Goal: Register for event/course

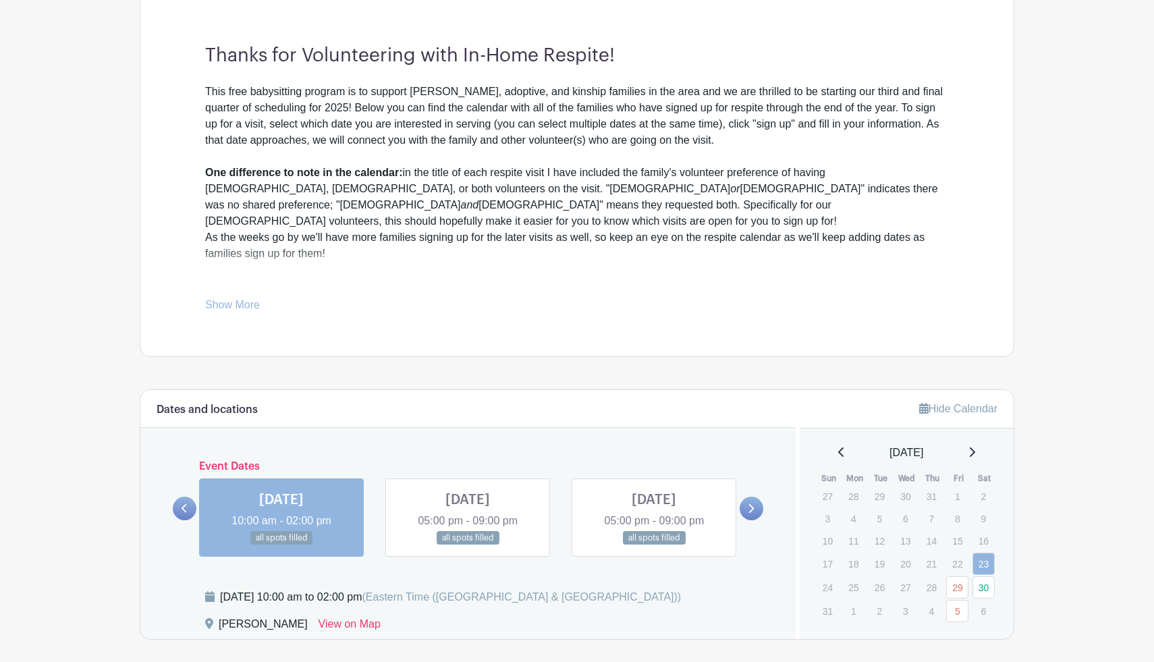
scroll to position [376, 0]
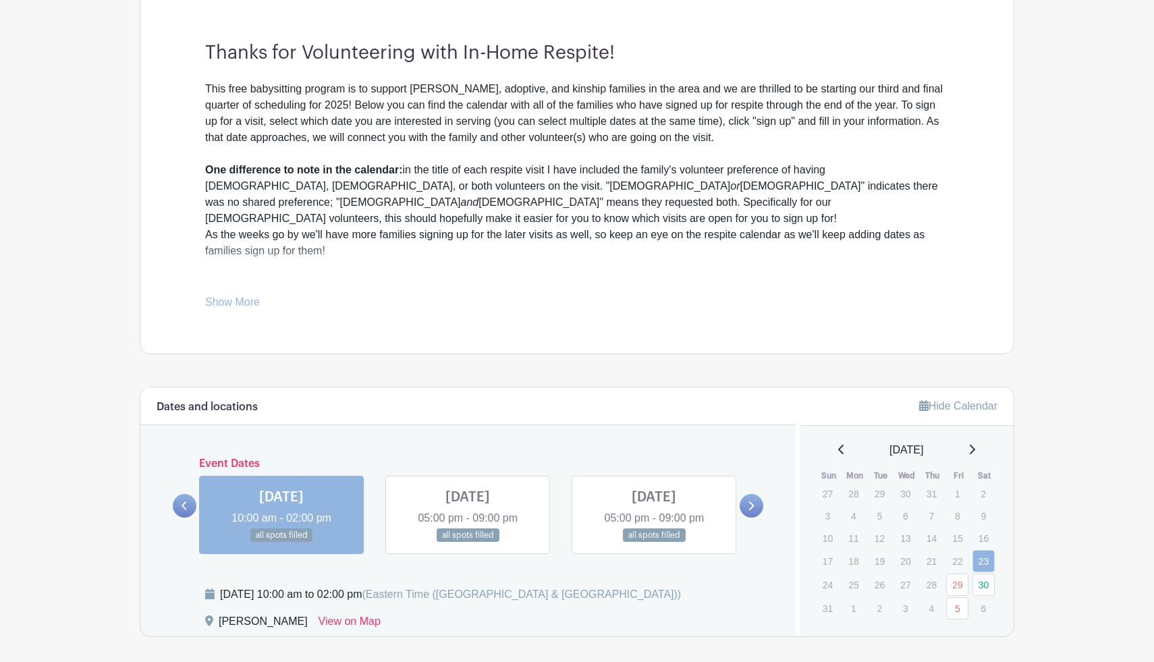
click at [972, 446] on icon at bounding box center [971, 449] width 7 height 11
click at [984, 538] on link "20" at bounding box center [983, 541] width 22 height 22
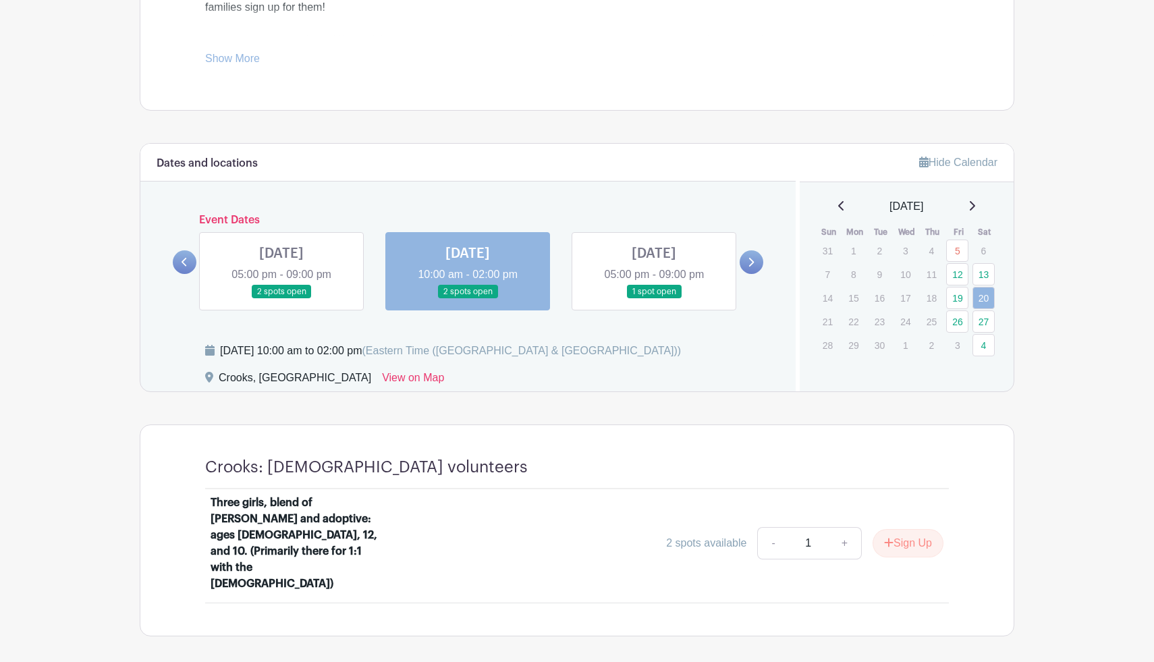
scroll to position [625, 0]
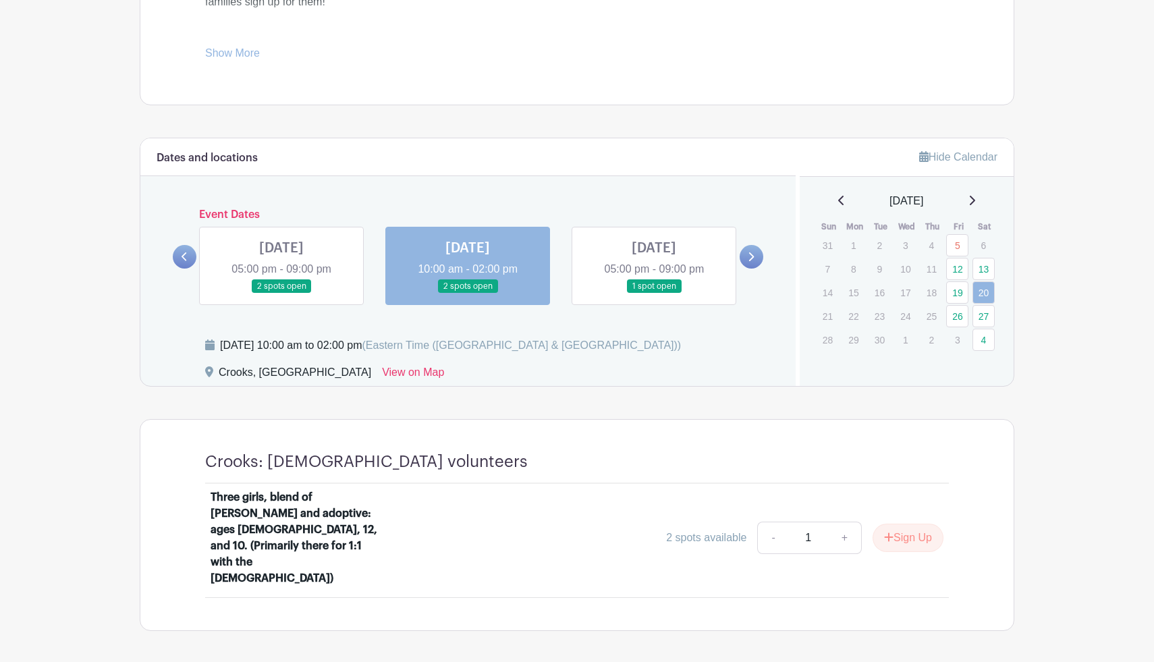
click at [654, 293] on link at bounding box center [654, 293] width 0 height 0
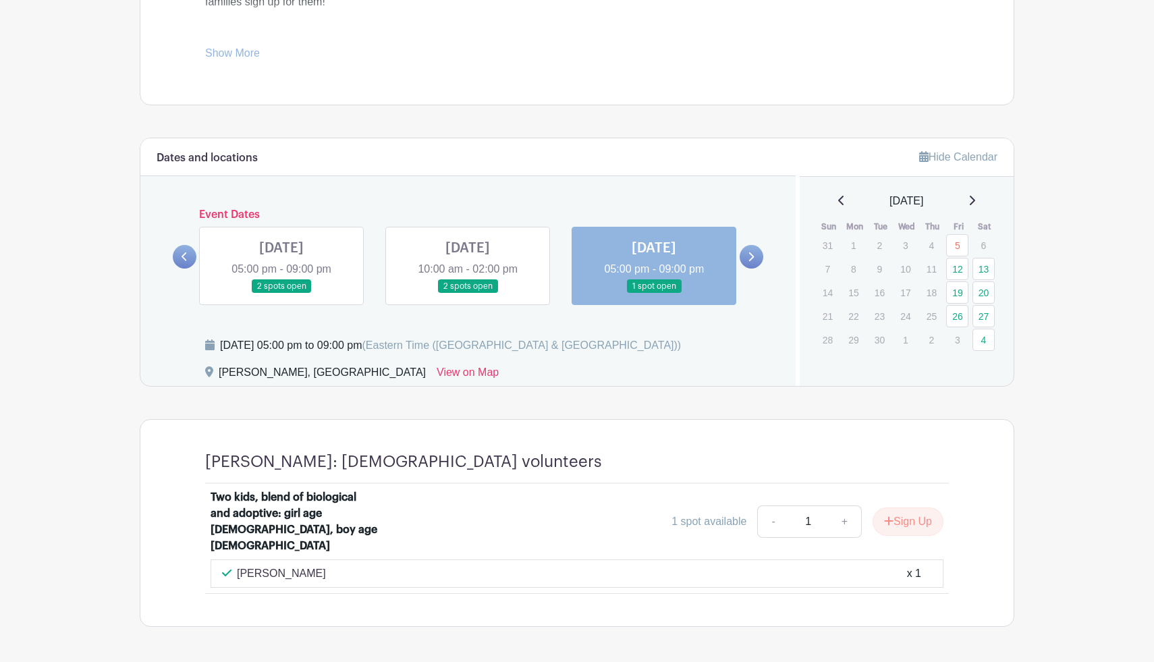
click at [975, 200] on icon at bounding box center [971, 200] width 7 height 11
click at [981, 246] on link "4" at bounding box center [983, 245] width 22 height 22
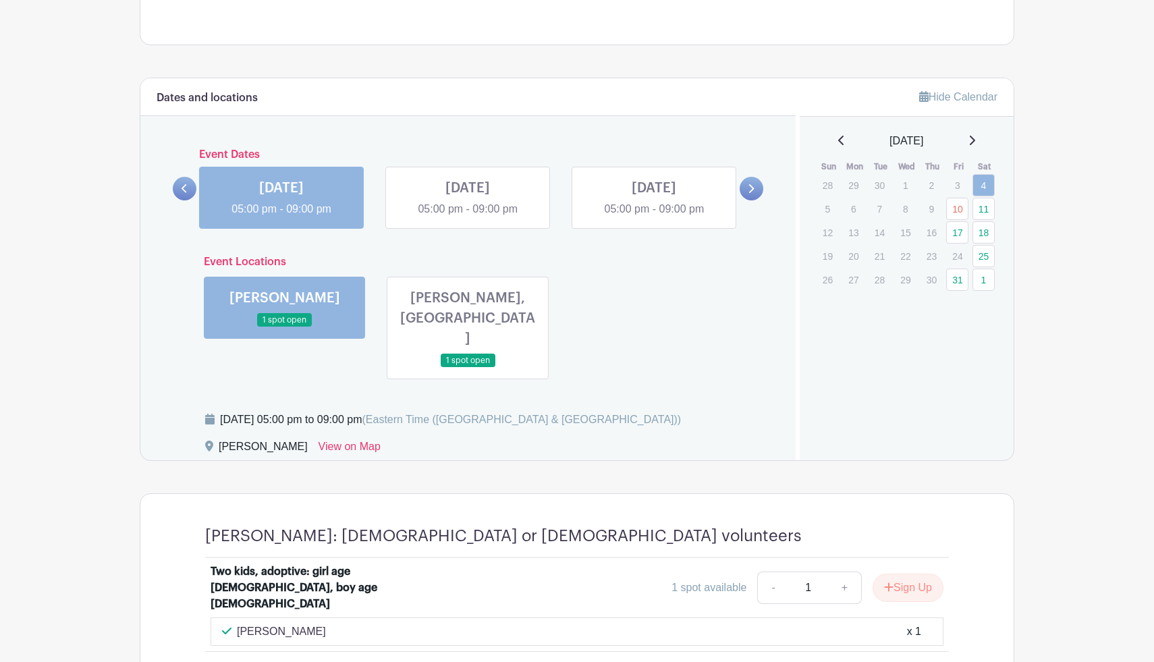
scroll to position [696, 0]
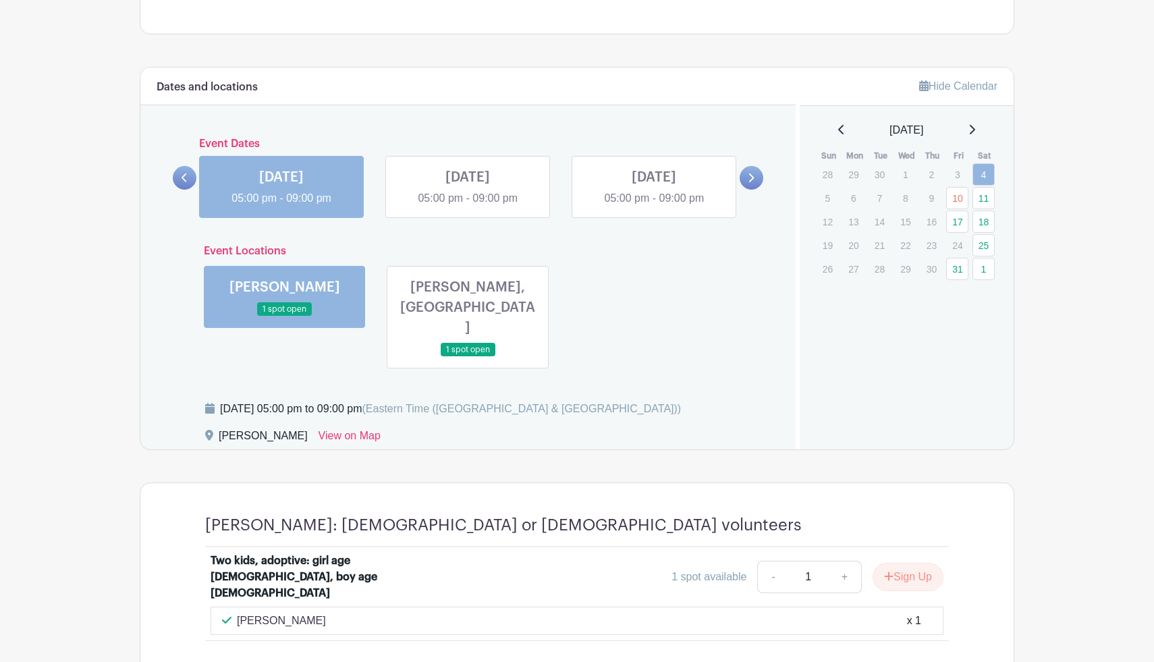
click at [468, 206] on link at bounding box center [468, 206] width 0 height 0
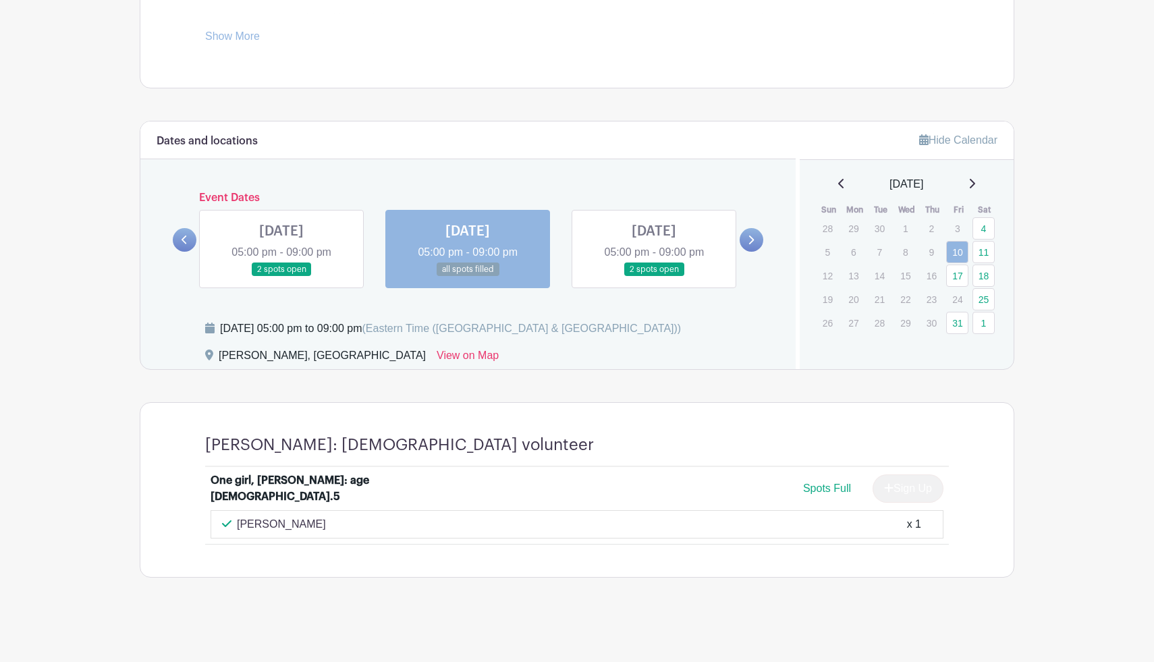
scroll to position [638, 0]
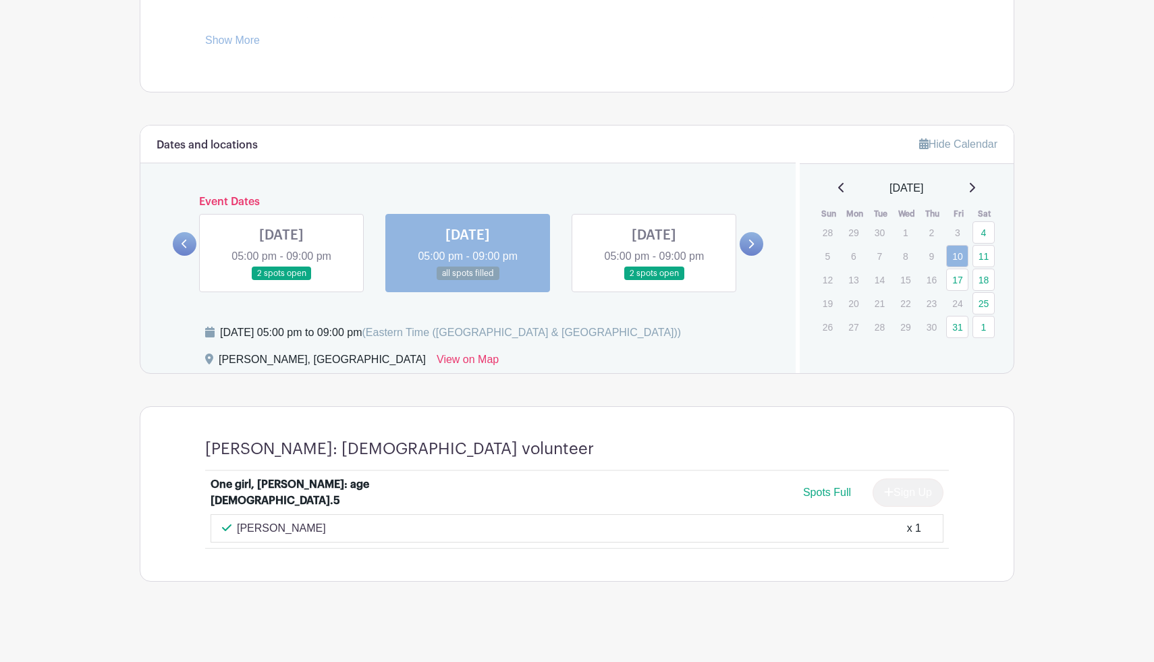
click at [654, 281] on link at bounding box center [654, 281] width 0 height 0
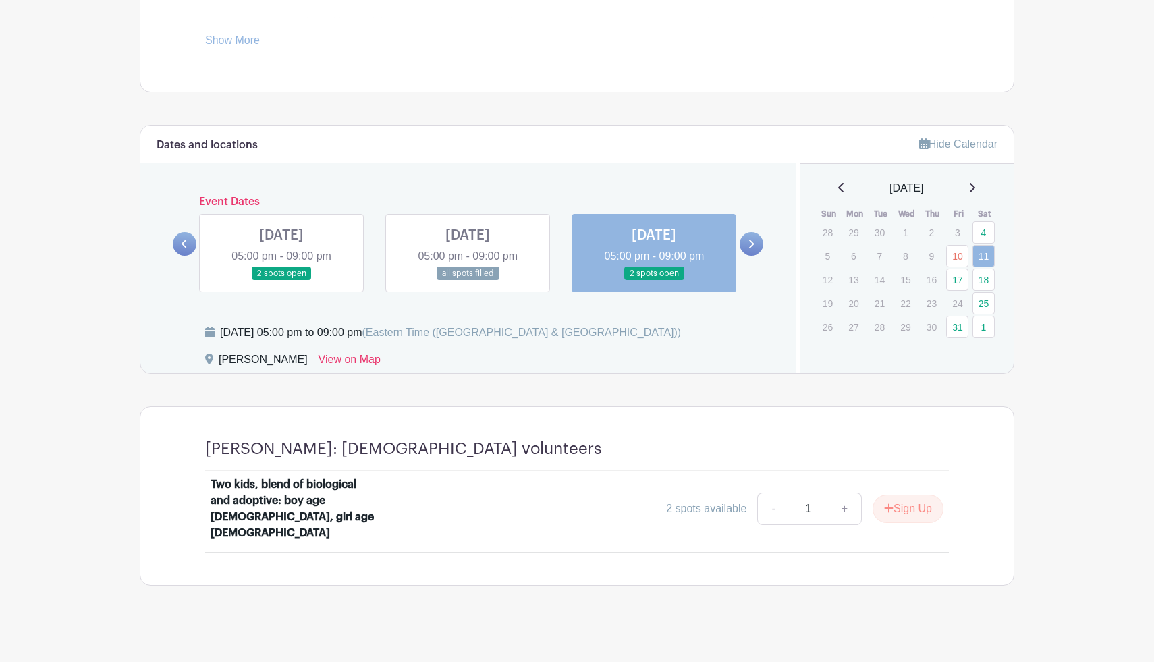
scroll to position [630, 0]
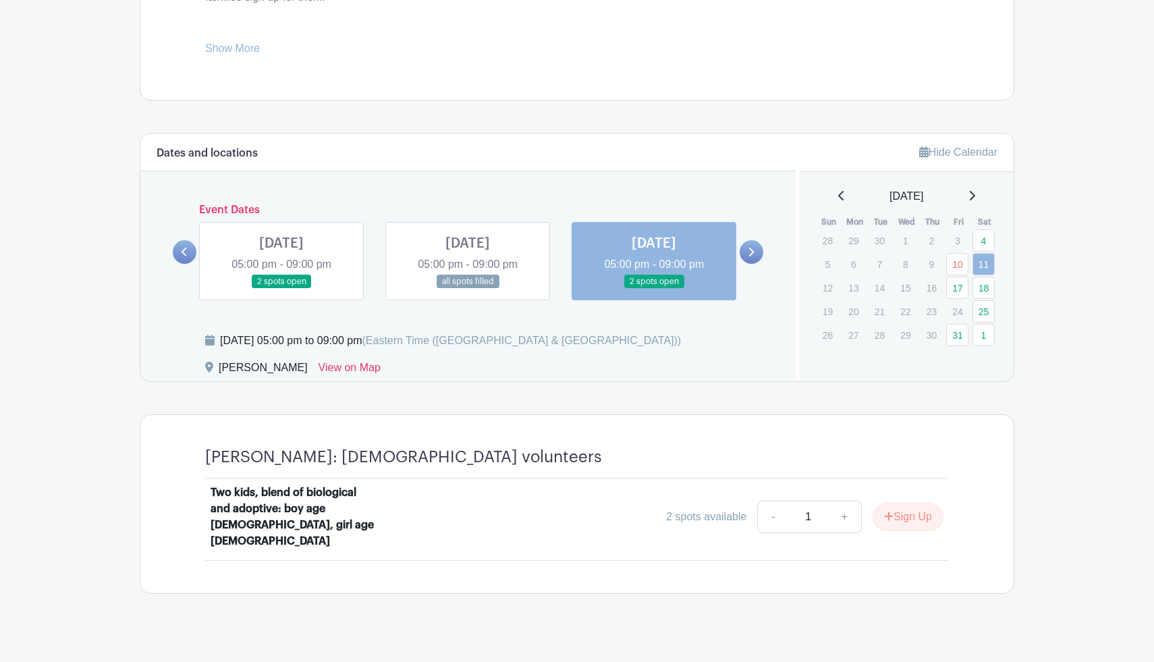
click at [281, 289] on link at bounding box center [281, 289] width 0 height 0
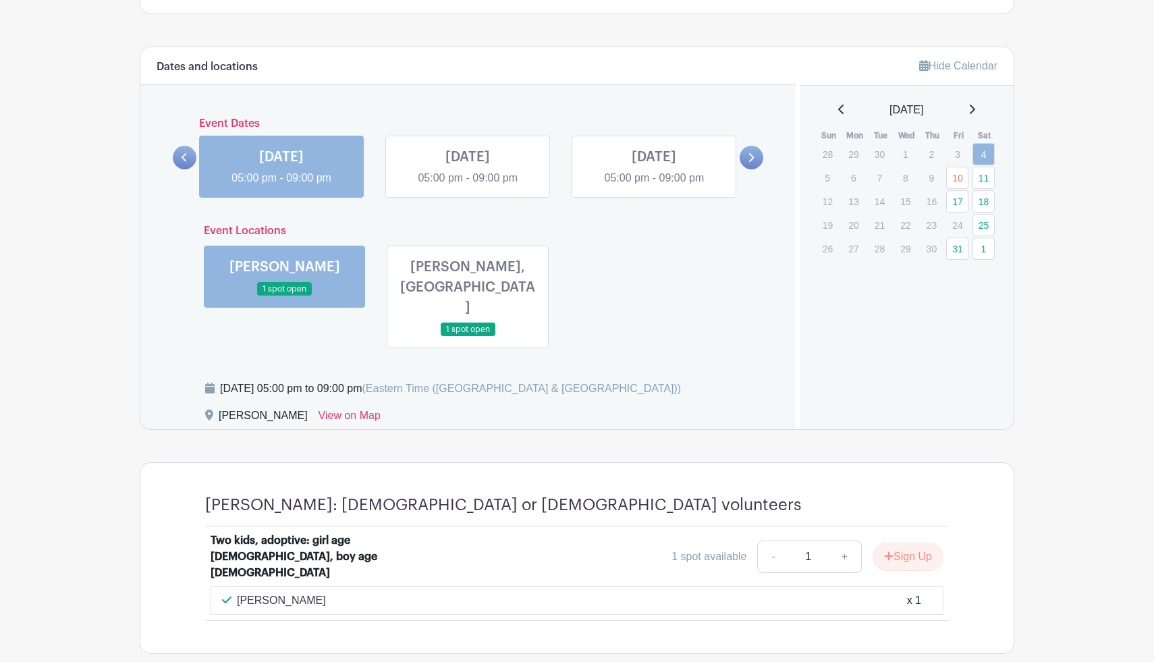
scroll to position [719, 0]
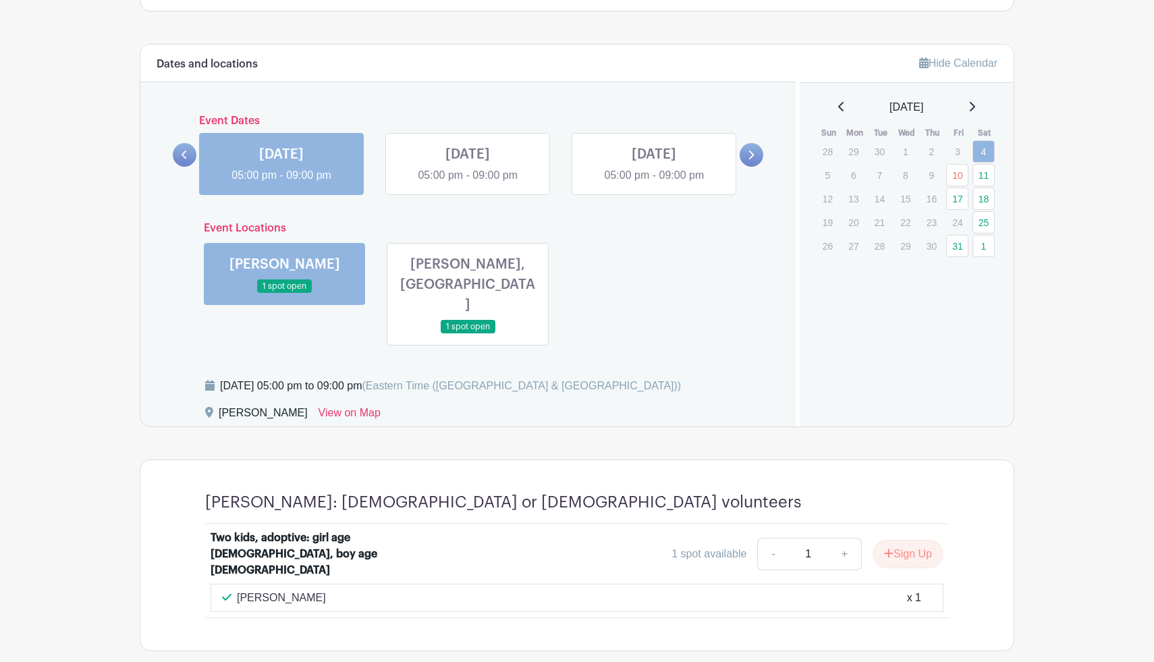
click at [468, 334] on link at bounding box center [468, 334] width 0 height 0
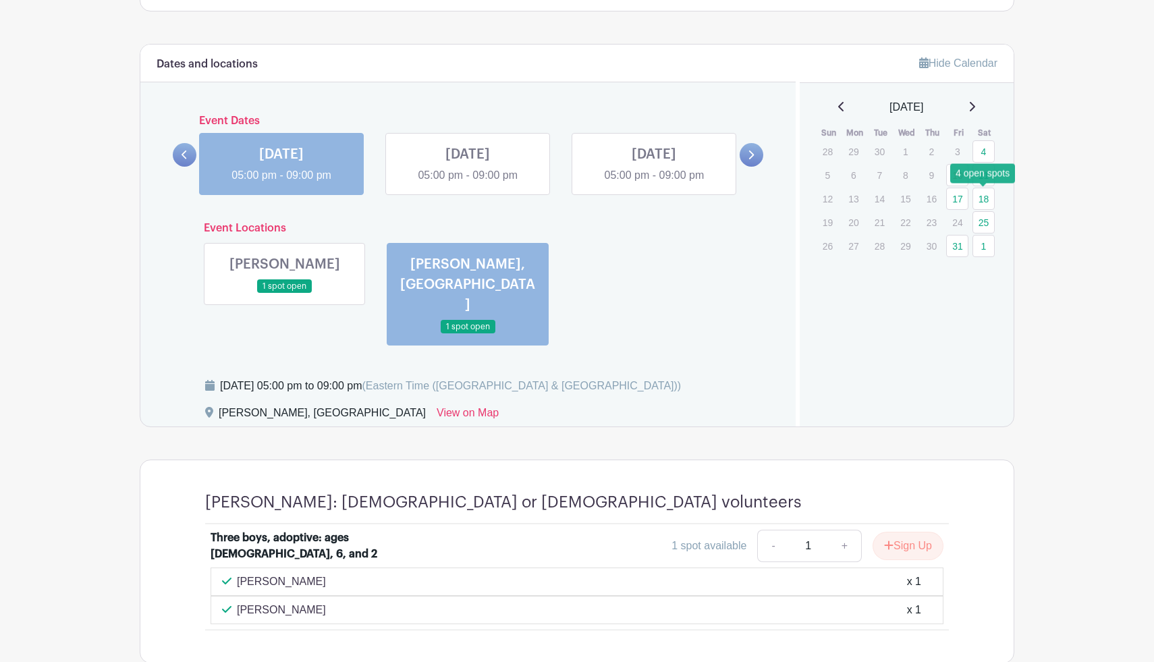
click at [987, 199] on link "18" at bounding box center [983, 199] width 22 height 22
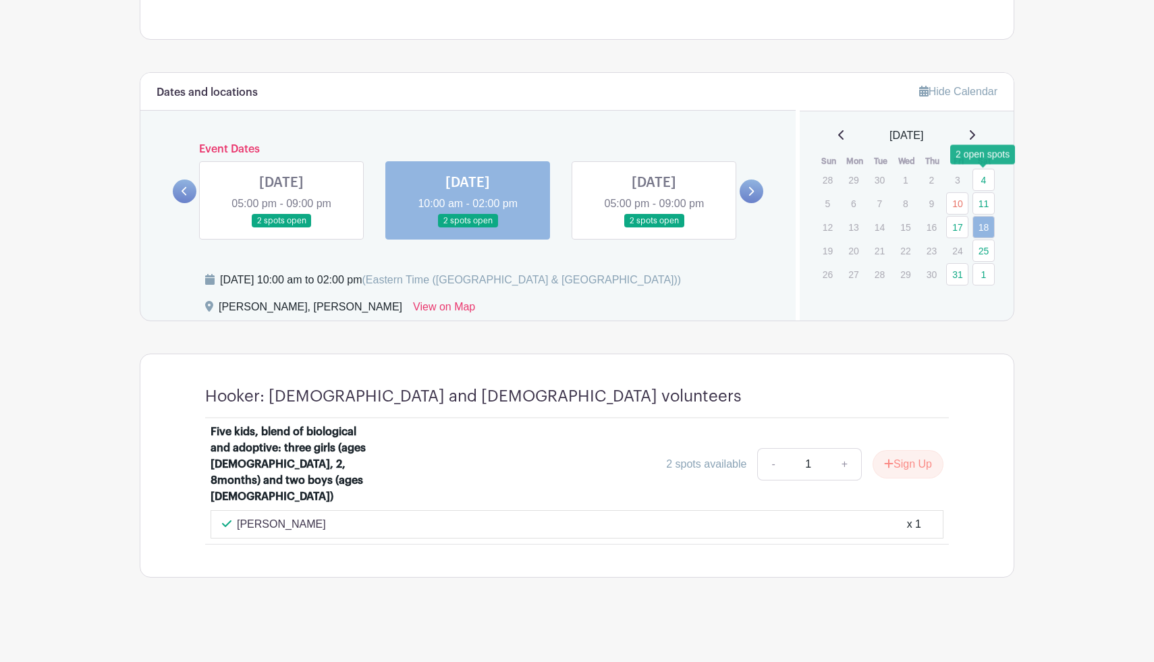
scroll to position [675, 0]
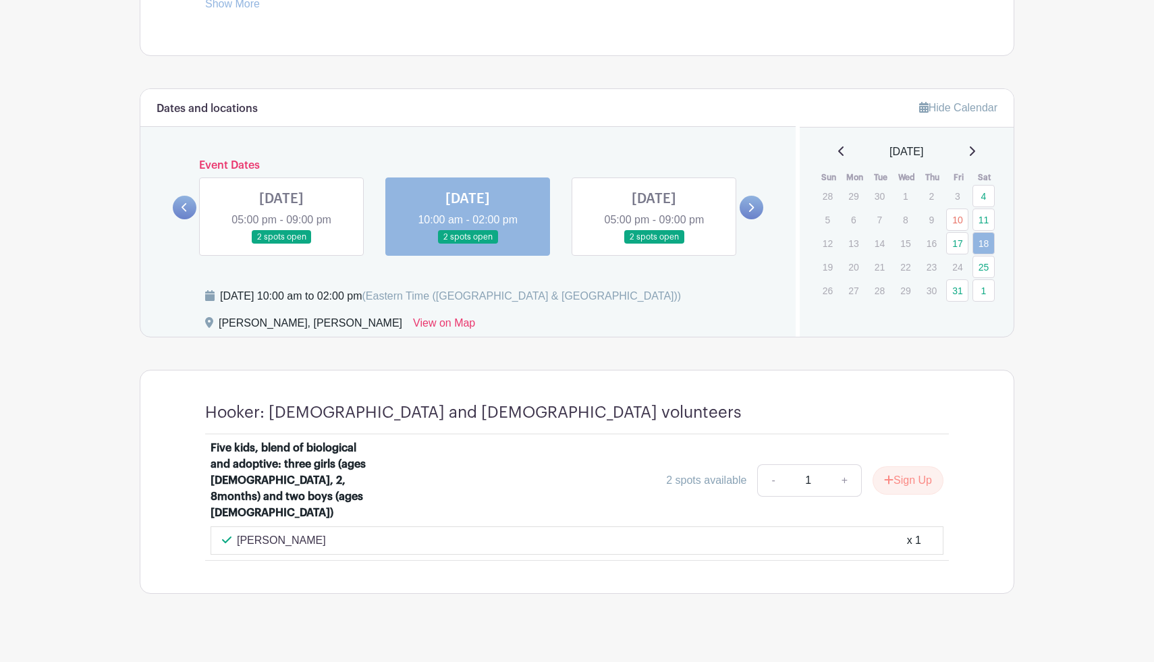
click at [654, 244] on link at bounding box center [654, 244] width 0 height 0
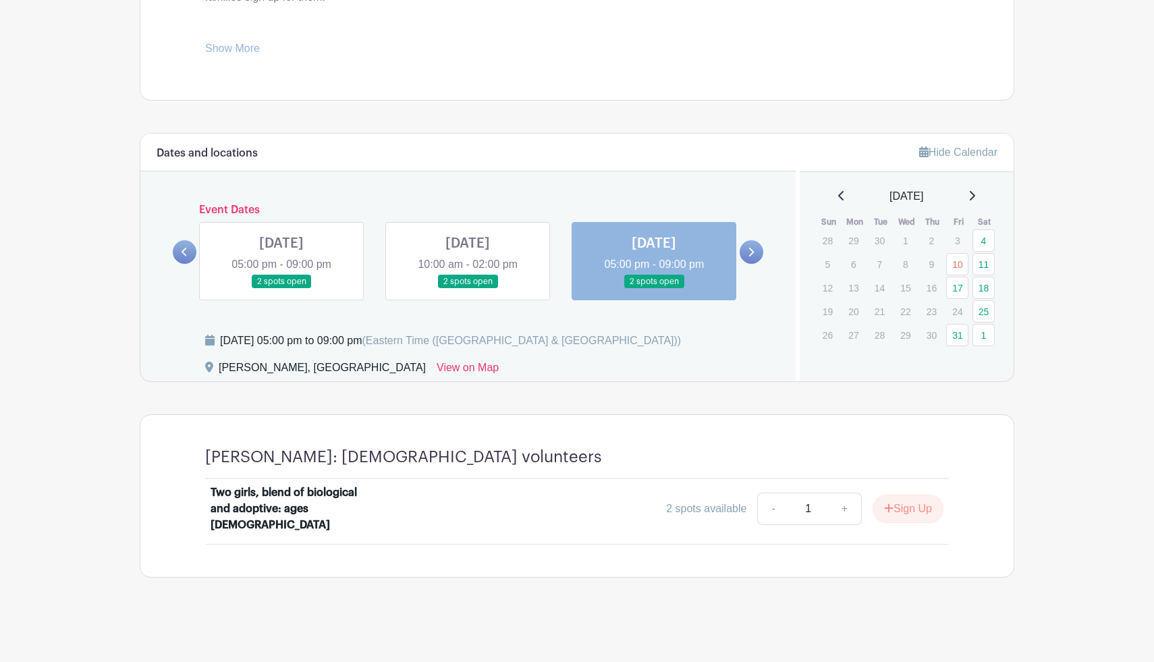
scroll to position [614, 0]
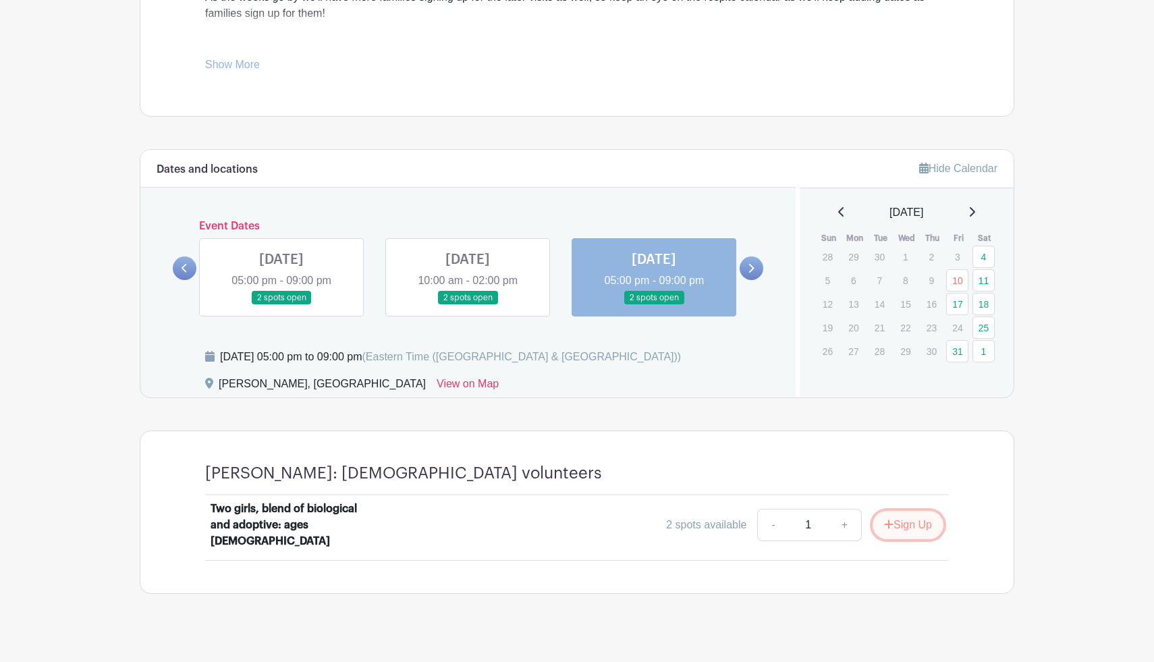
click at [905, 520] on button "Sign Up" at bounding box center [907, 525] width 71 height 28
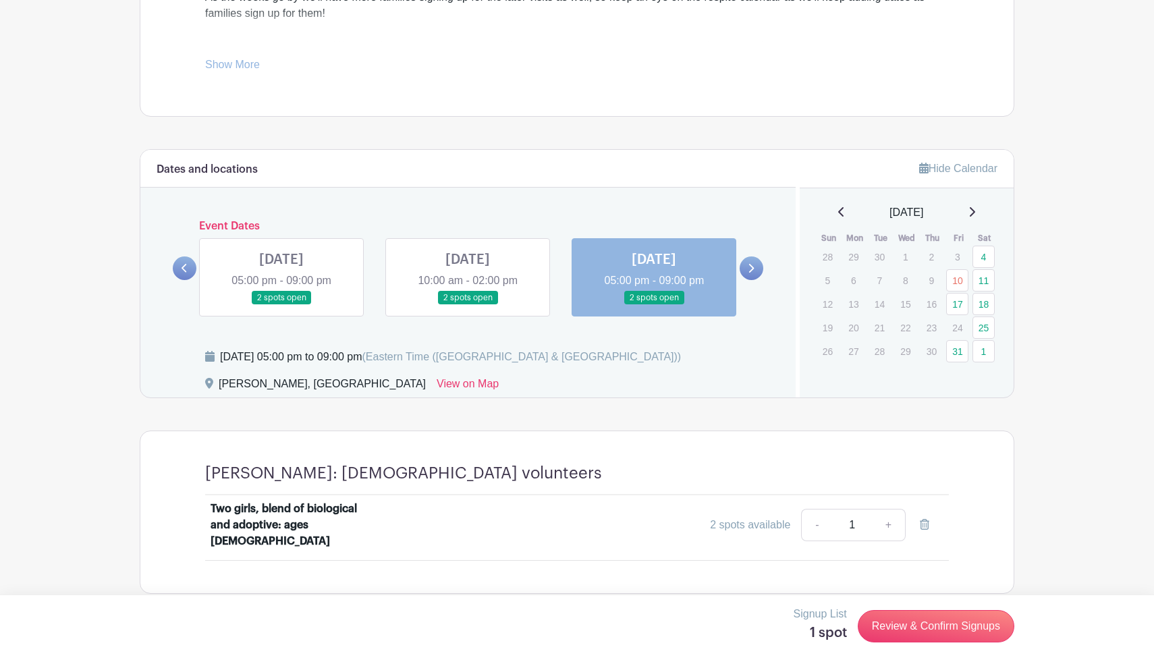
click at [468, 305] on link at bounding box center [468, 305] width 0 height 0
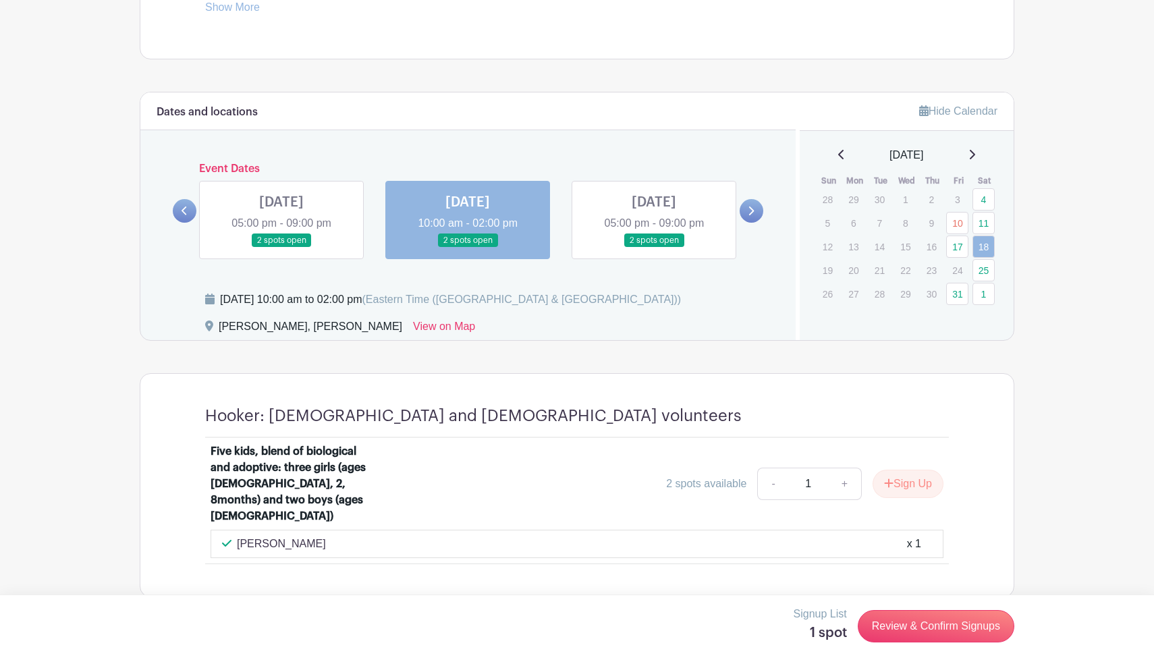
scroll to position [675, 0]
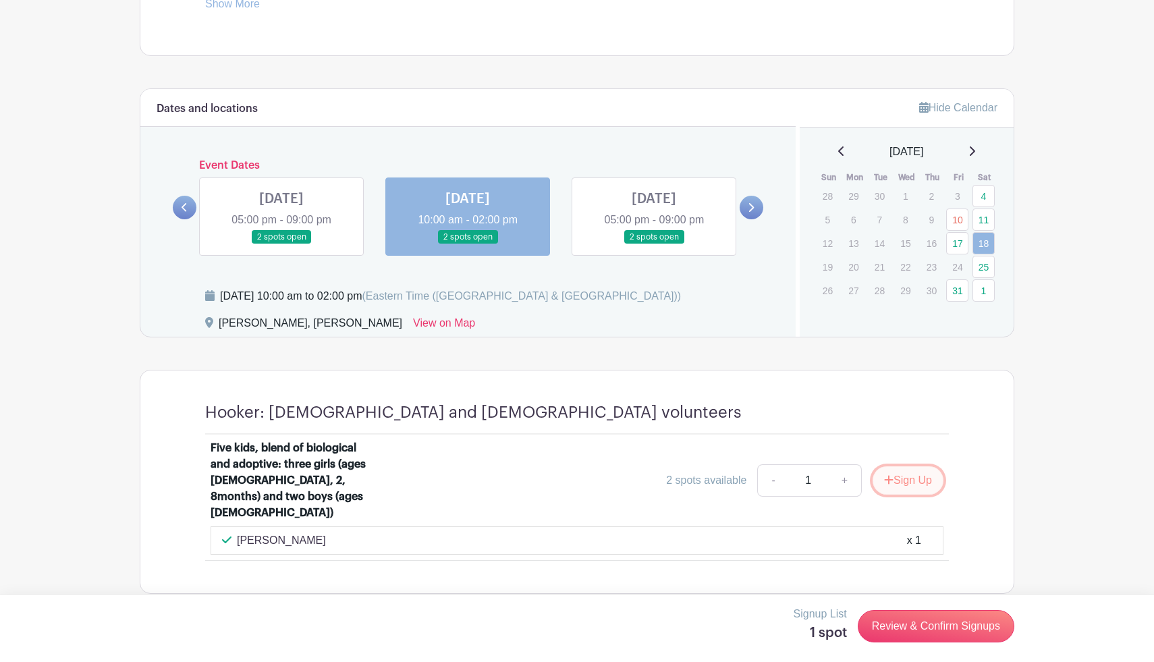
click at [911, 480] on button "Sign Up" at bounding box center [907, 480] width 71 height 28
click at [654, 244] on link at bounding box center [654, 244] width 0 height 0
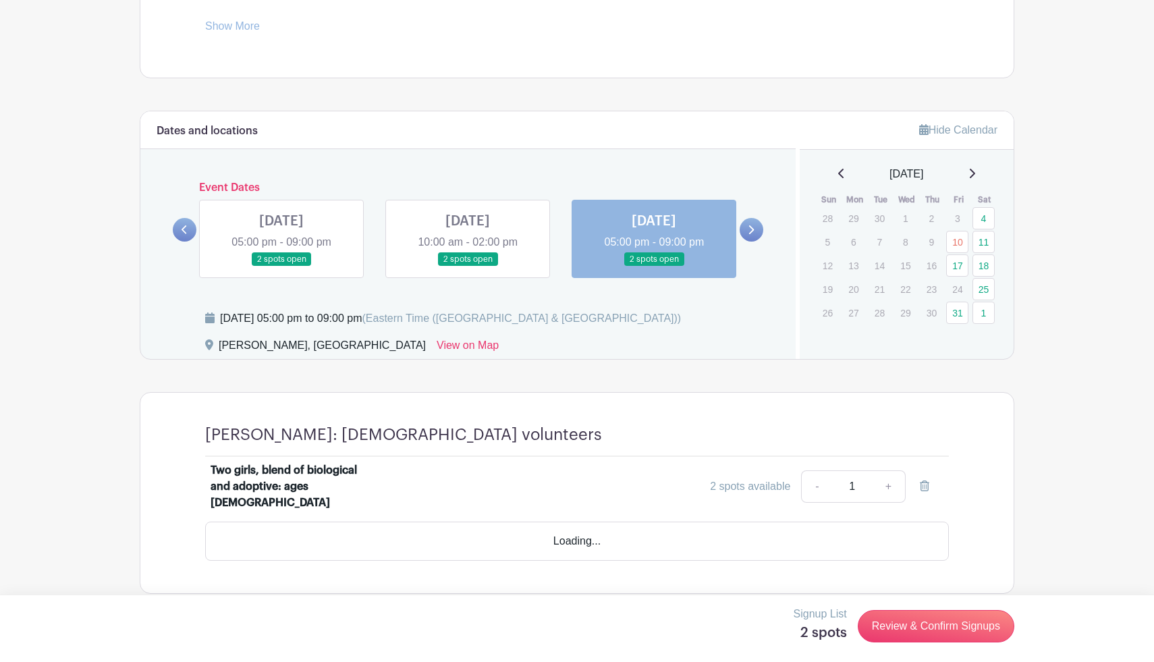
scroll to position [614, 0]
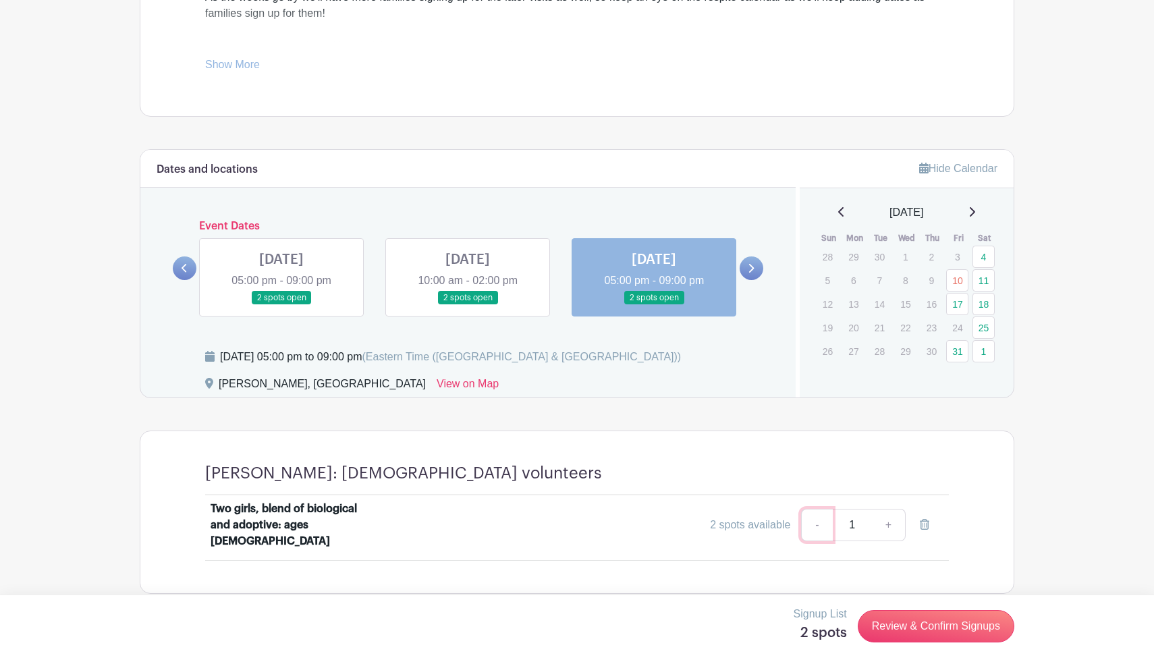
click at [818, 516] on link "-" at bounding box center [816, 525] width 31 height 32
click at [924, 519] on icon at bounding box center [924, 524] width 9 height 11
click at [468, 305] on link at bounding box center [468, 305] width 0 height 0
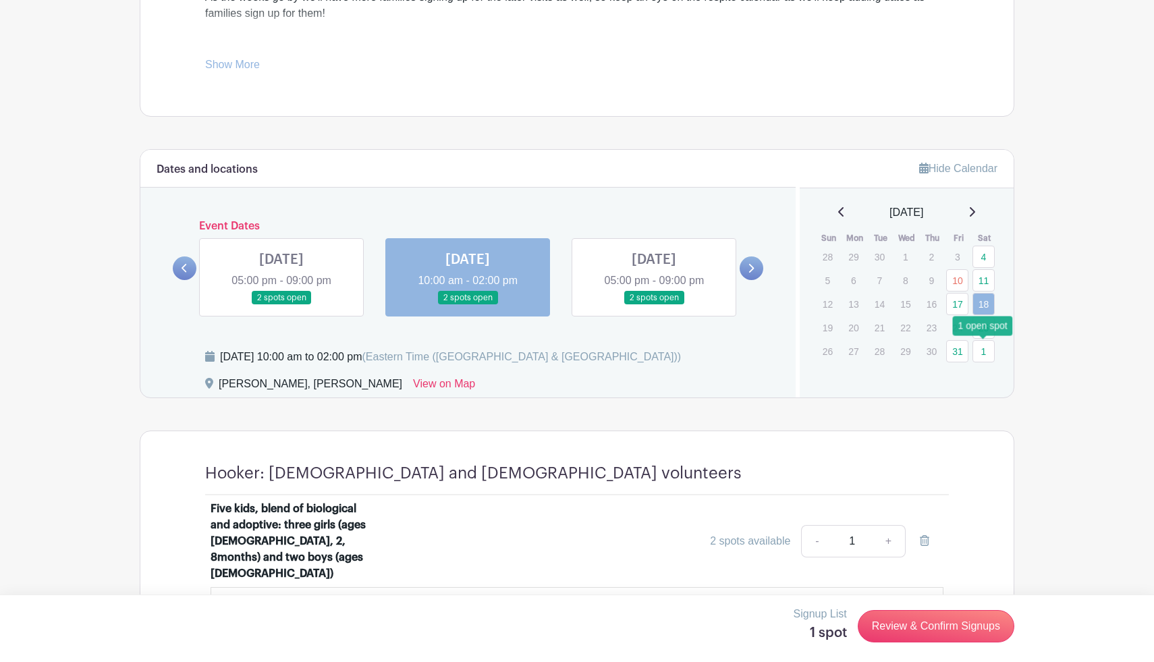
click at [983, 354] on link "1" at bounding box center [983, 351] width 22 height 22
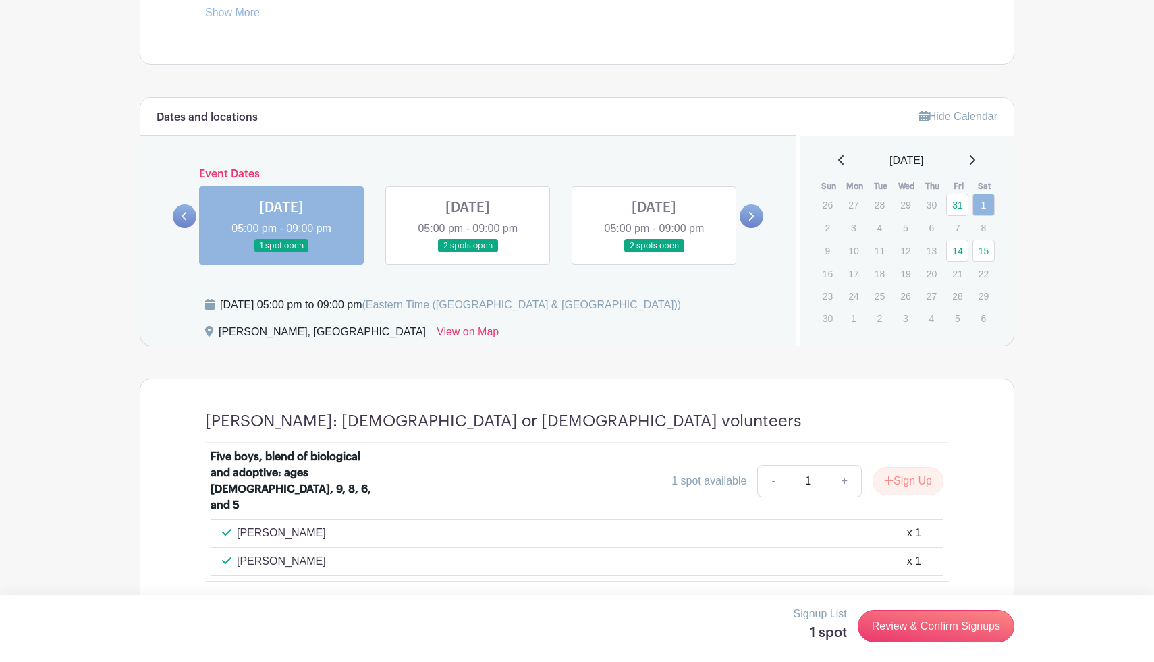
scroll to position [665, 0]
click at [654, 254] on link at bounding box center [654, 254] width 0 height 0
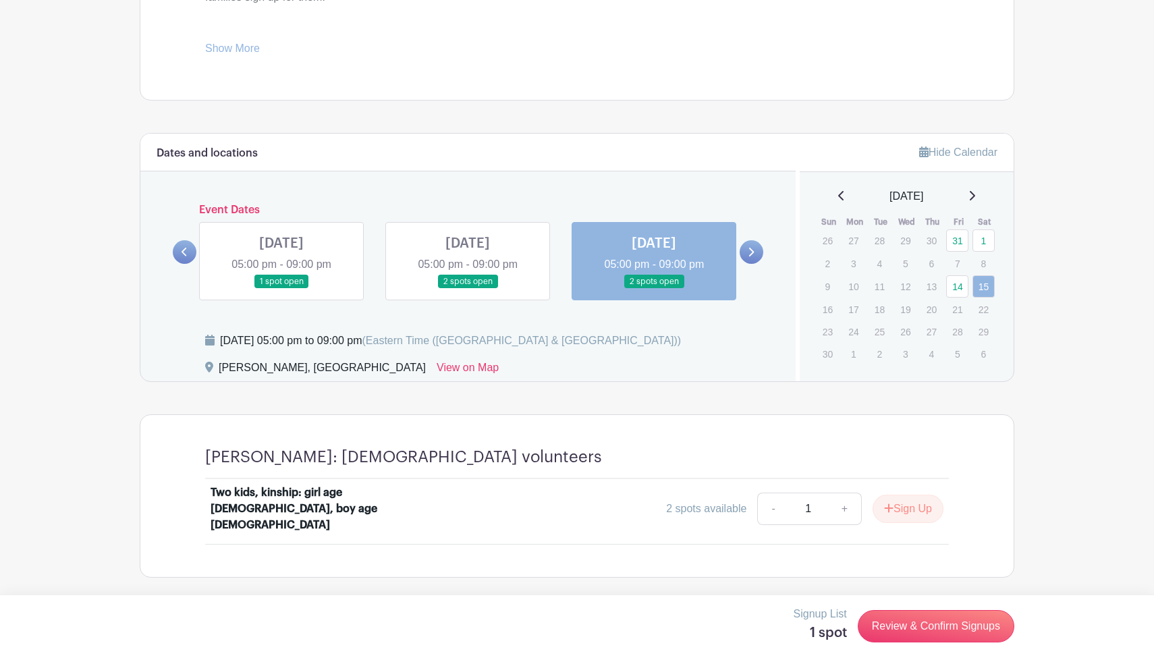
scroll to position [614, 0]
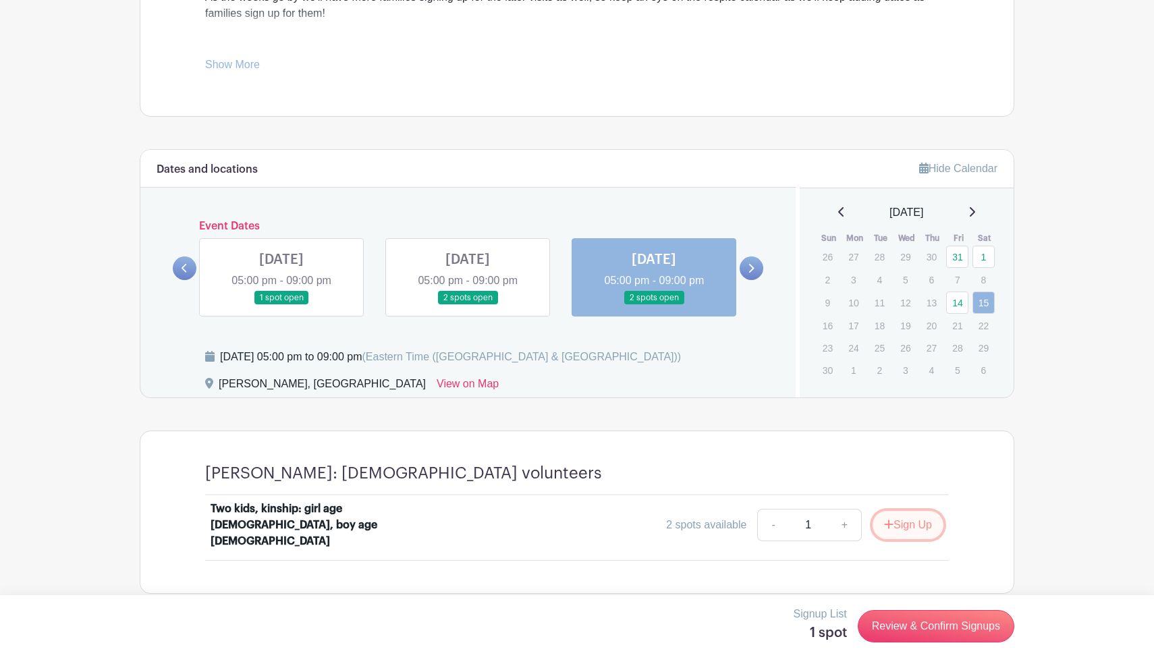
click at [912, 521] on button "Sign Up" at bounding box center [907, 525] width 71 height 28
click at [923, 520] on icon at bounding box center [924, 524] width 9 height 11
click at [984, 254] on link "1" at bounding box center [983, 257] width 22 height 22
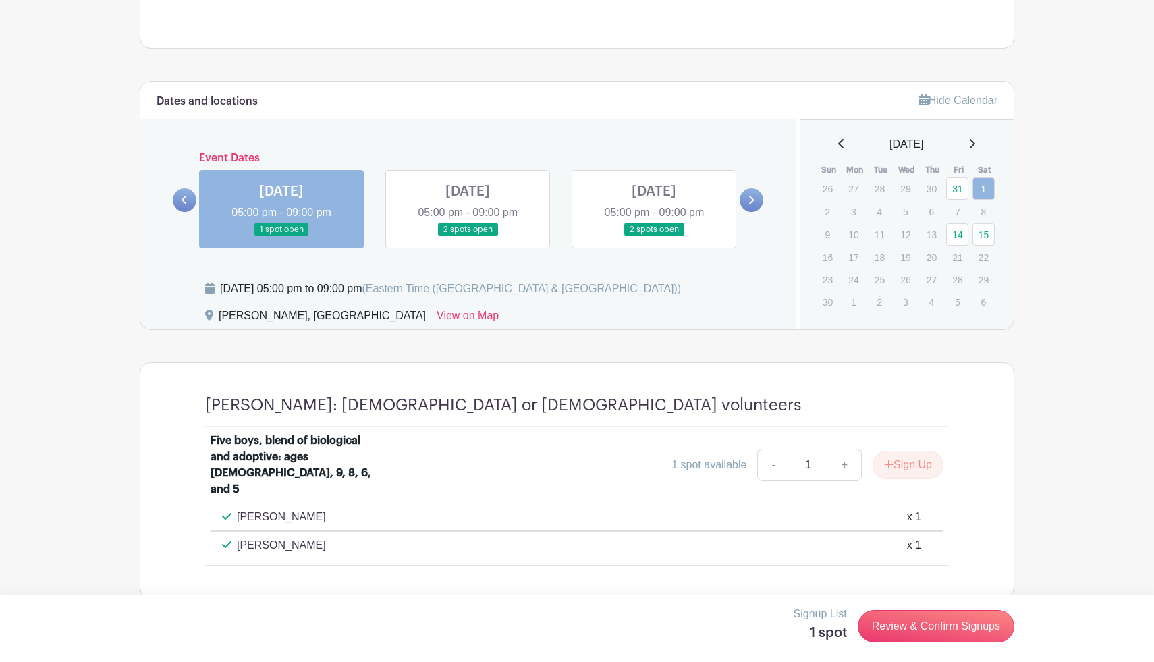
scroll to position [687, 0]
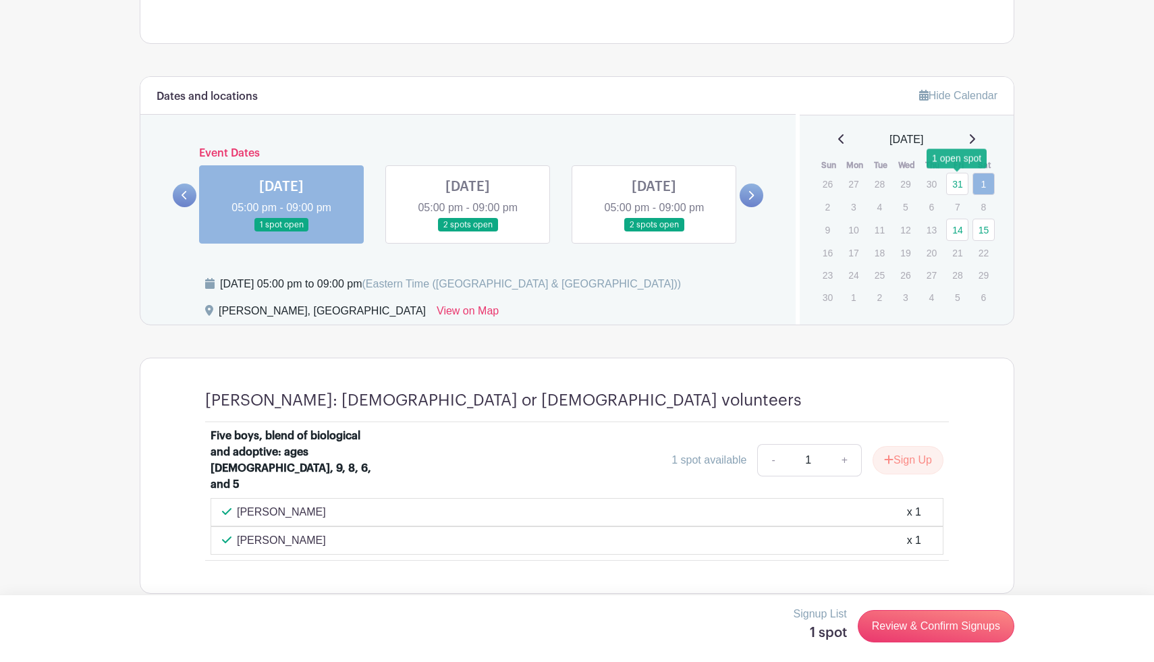
click at [961, 185] on link "31" at bounding box center [957, 184] width 22 height 22
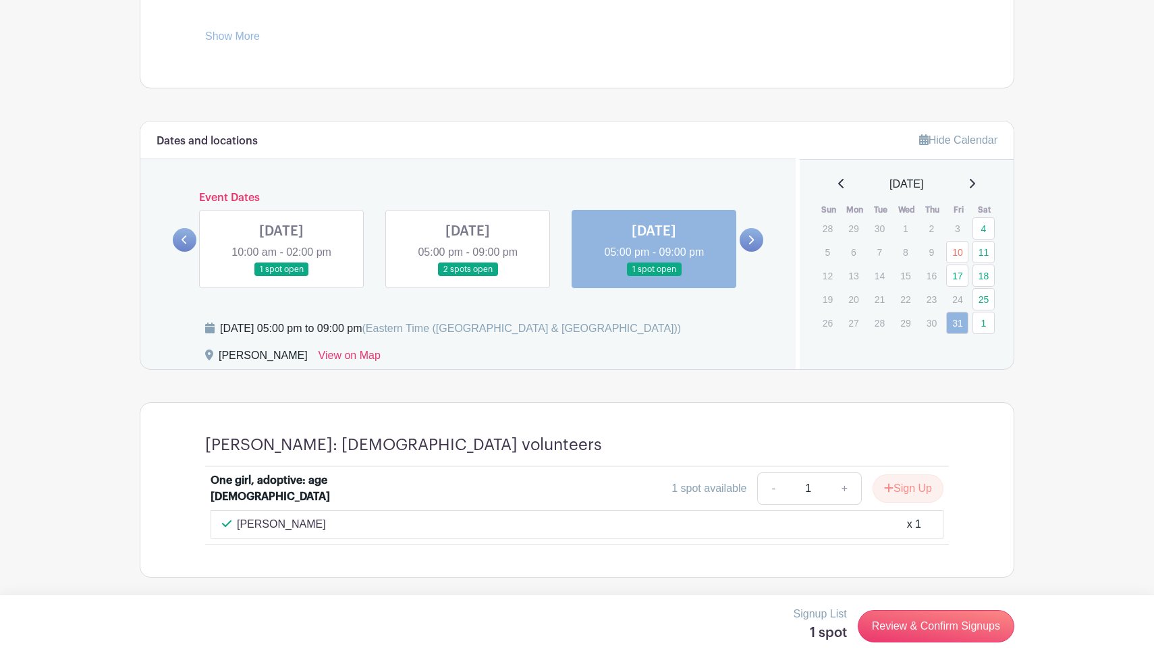
scroll to position [642, 0]
click at [838, 183] on icon at bounding box center [841, 183] width 7 height 11
click at [985, 273] on link "20" at bounding box center [983, 275] width 22 height 22
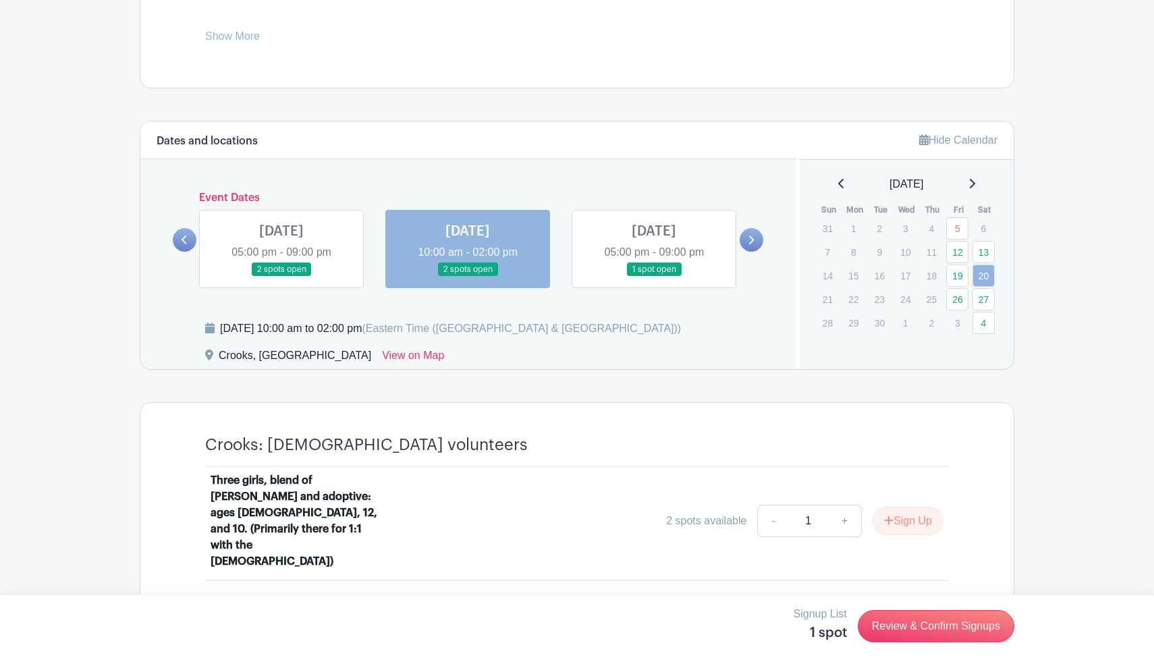
scroll to position [646, 0]
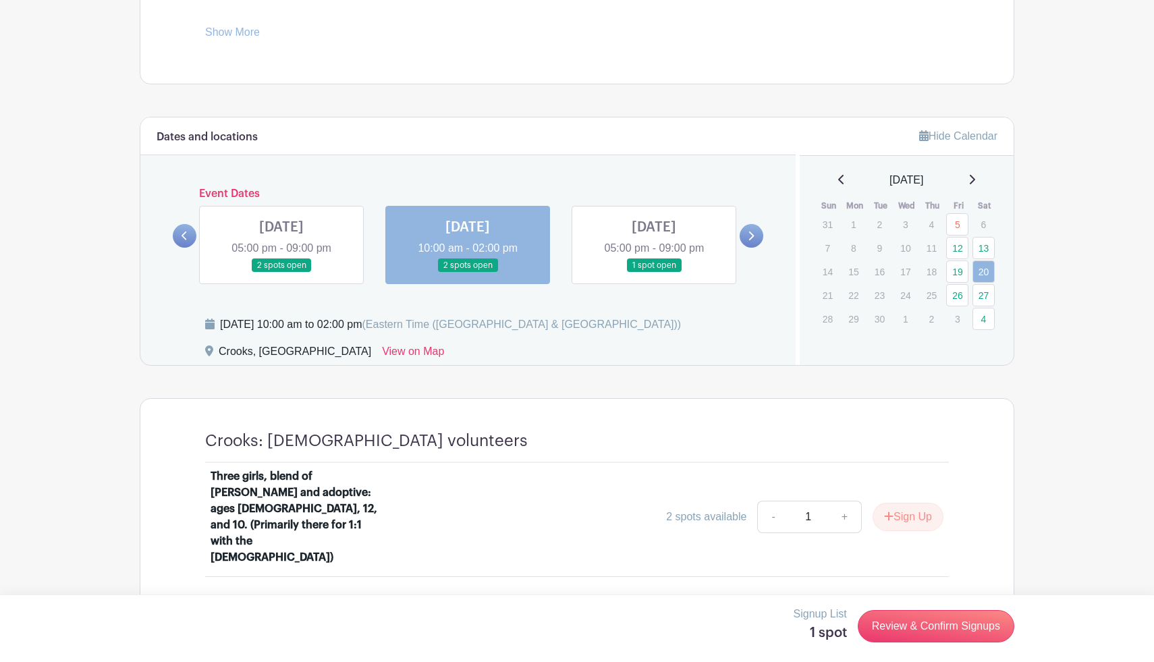
click at [654, 273] on link at bounding box center [654, 273] width 0 height 0
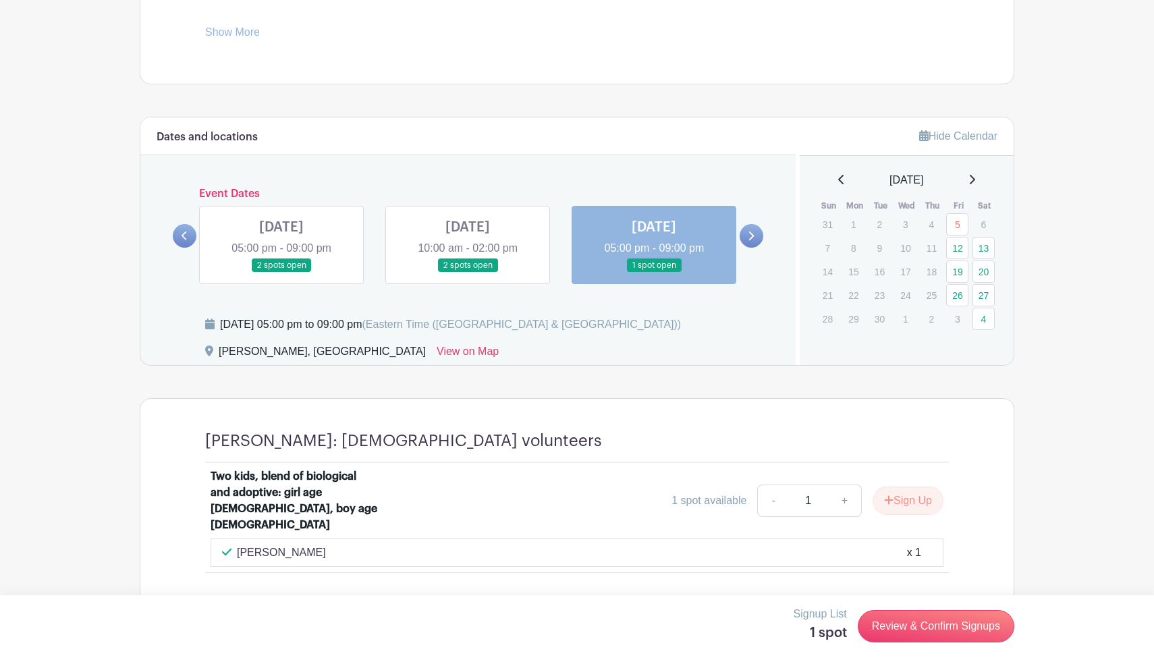
click at [281, 273] on link at bounding box center [281, 273] width 0 height 0
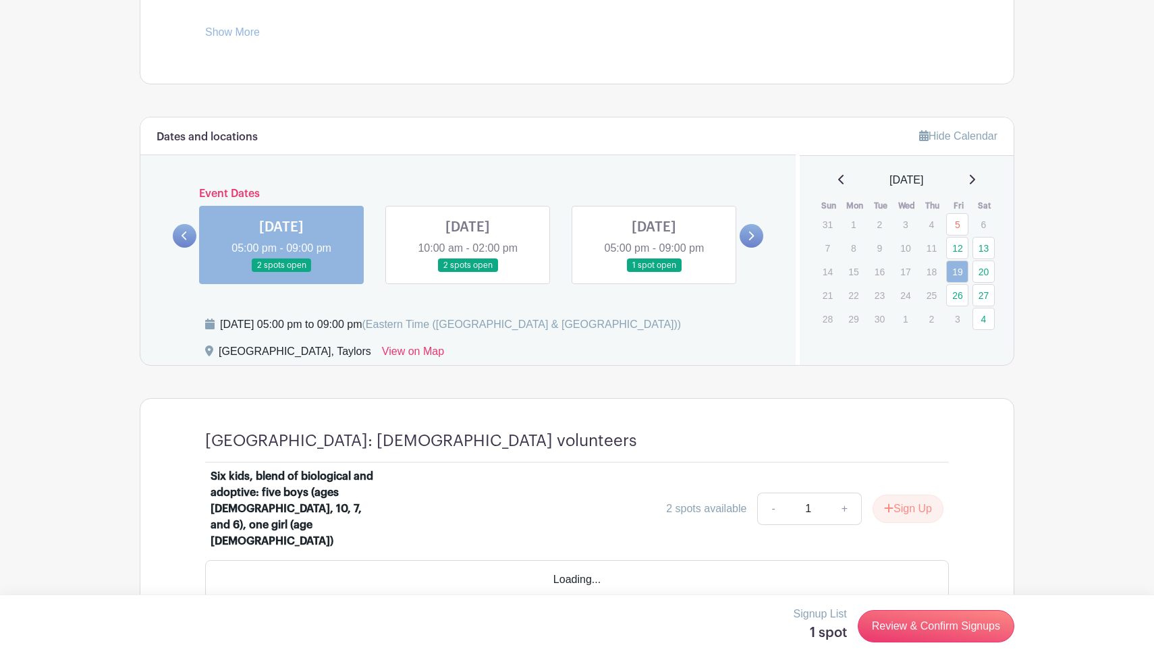
scroll to position [630, 0]
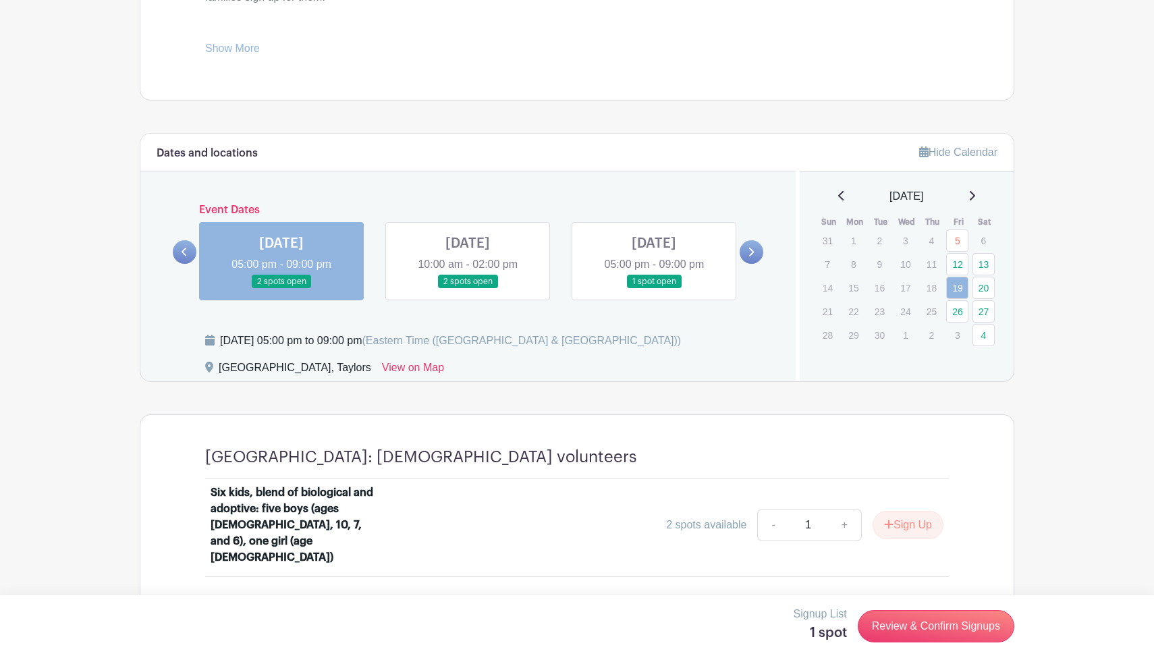
click at [468, 289] on link at bounding box center [468, 289] width 0 height 0
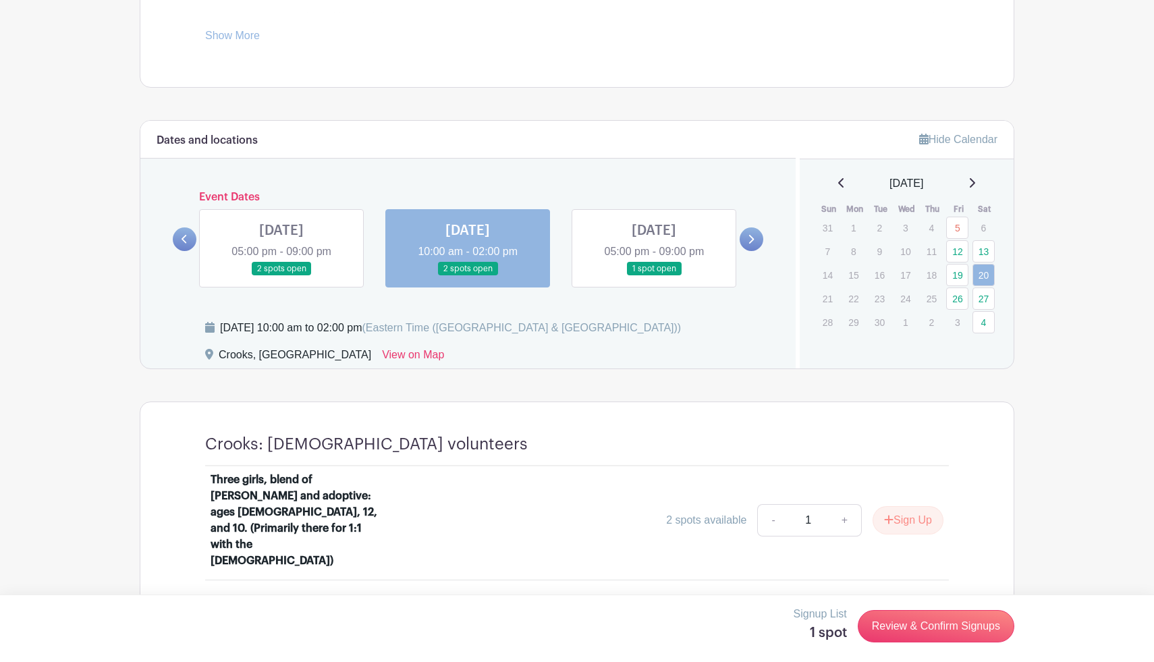
scroll to position [646, 0]
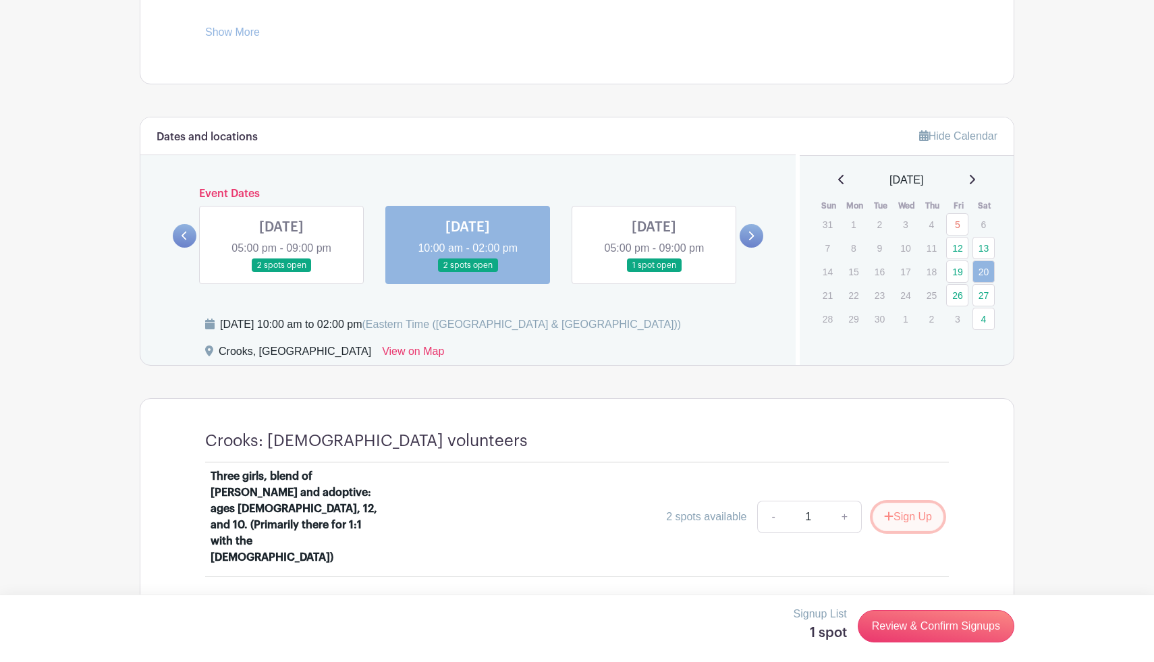
click at [903, 503] on button "Sign Up" at bounding box center [907, 517] width 71 height 28
click at [988, 317] on link "4" at bounding box center [983, 319] width 22 height 22
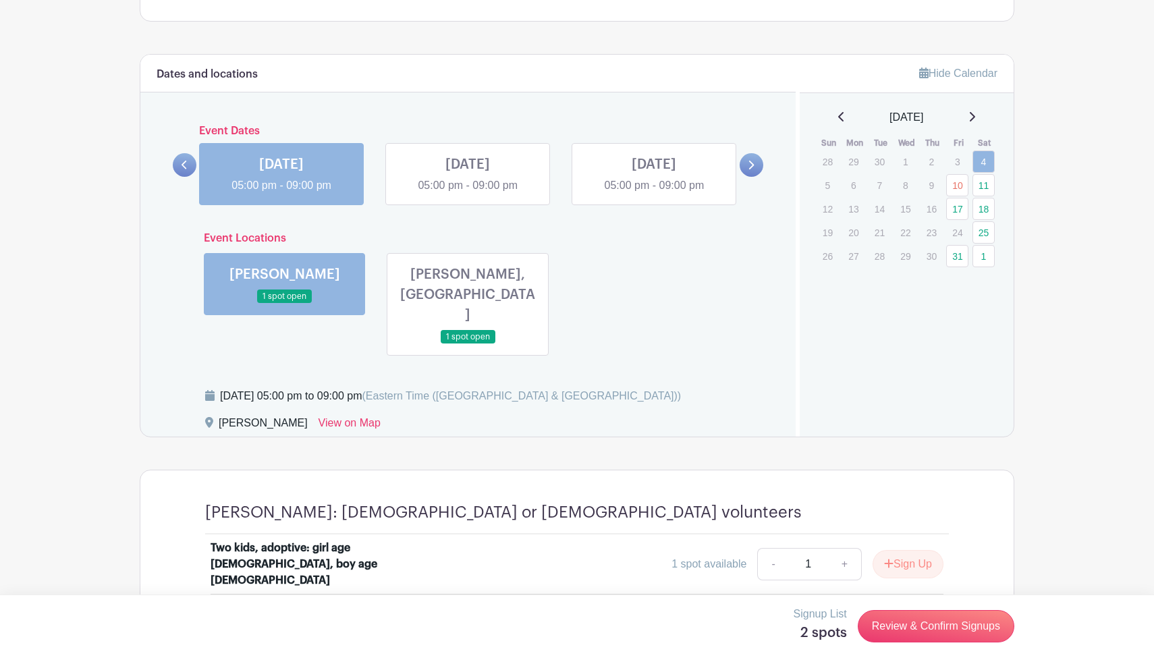
scroll to position [736, 0]
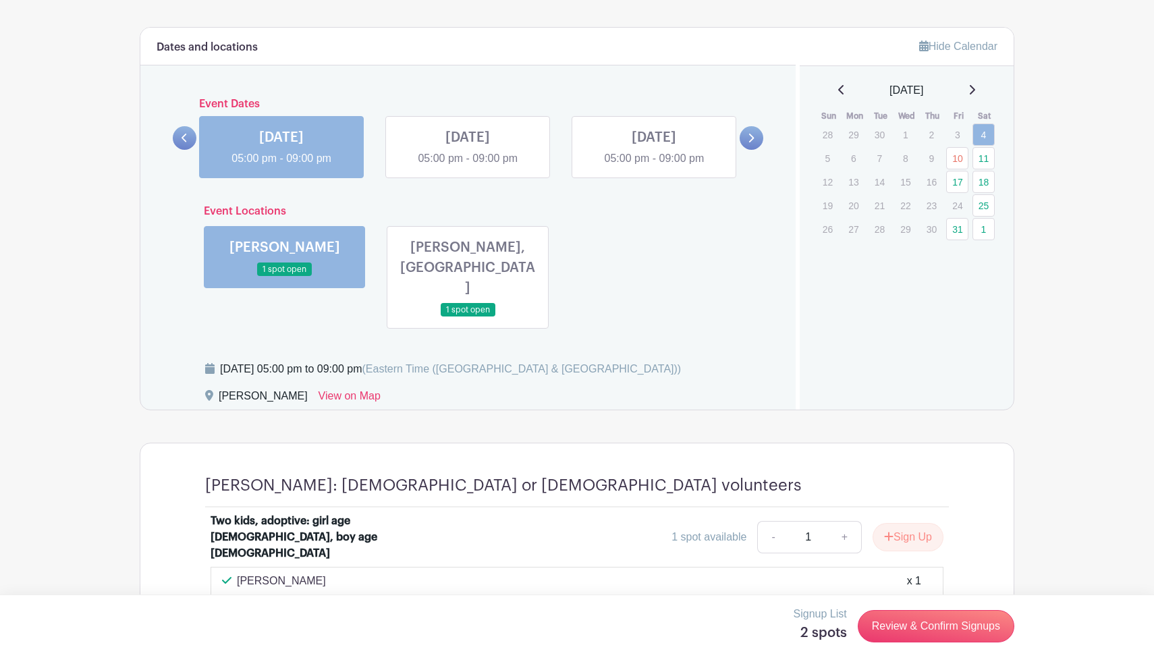
click at [468, 317] on link at bounding box center [468, 317] width 0 height 0
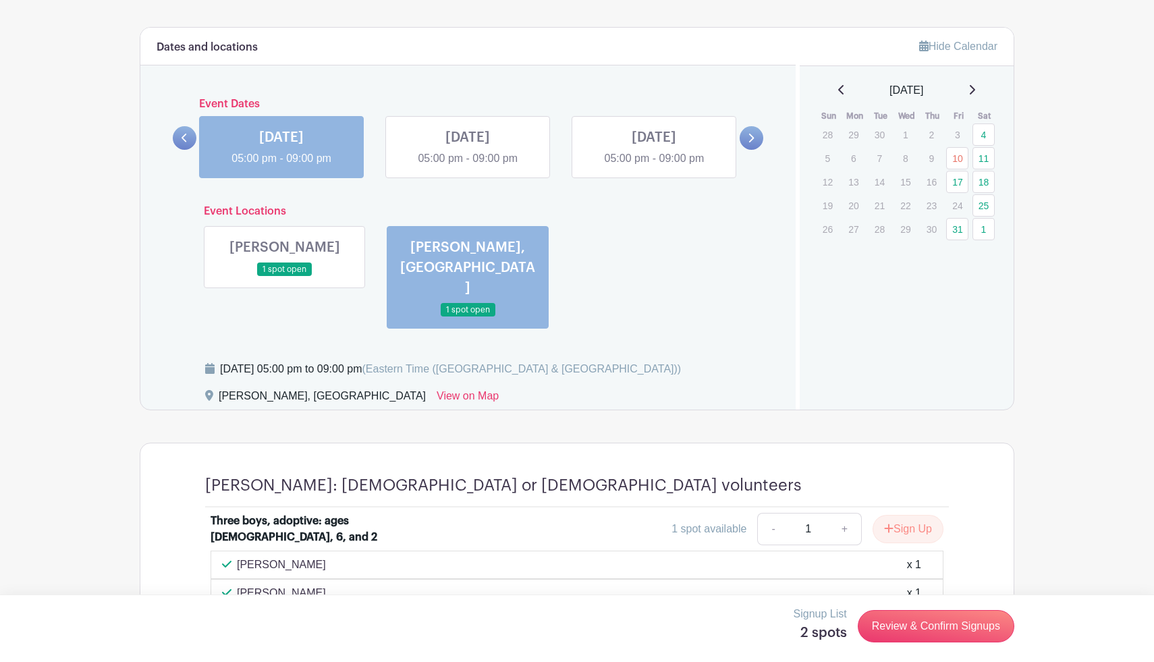
scroll to position [764, 0]
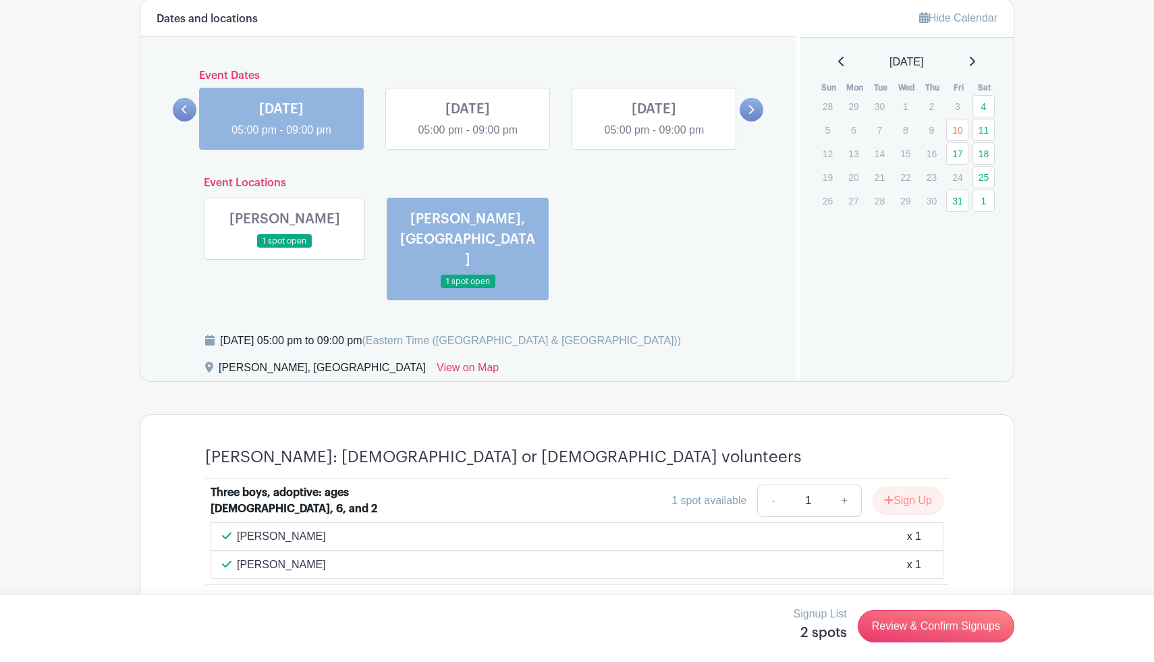
click at [285, 248] on link at bounding box center [285, 248] width 0 height 0
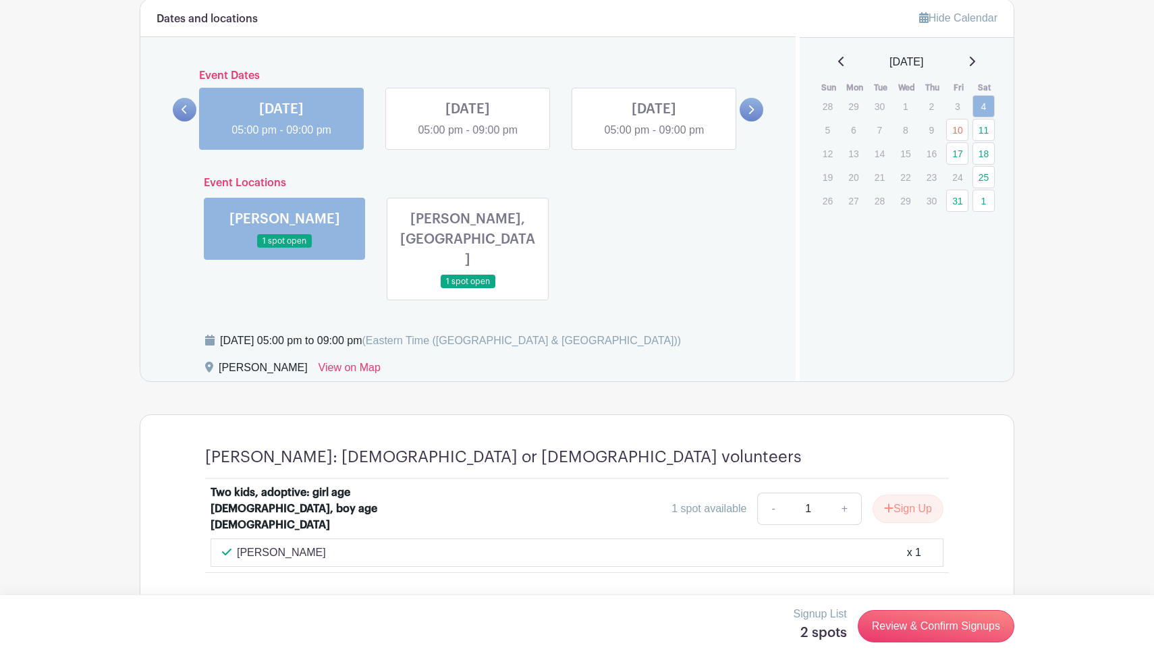
scroll to position [736, 0]
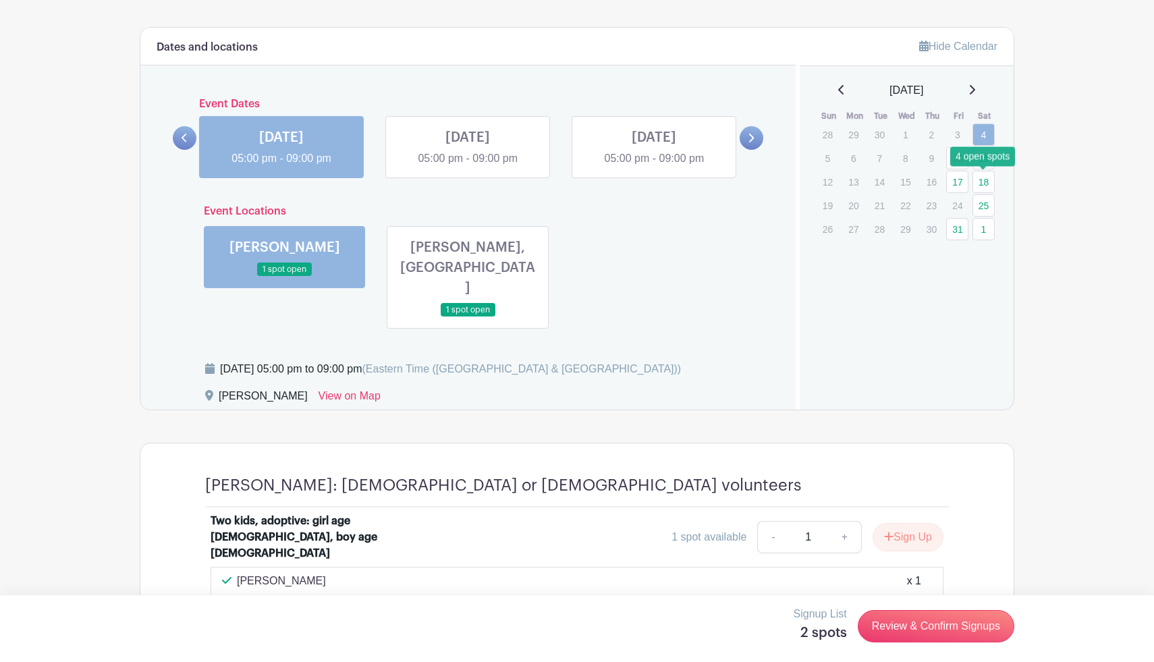
click at [981, 181] on link "18" at bounding box center [983, 182] width 22 height 22
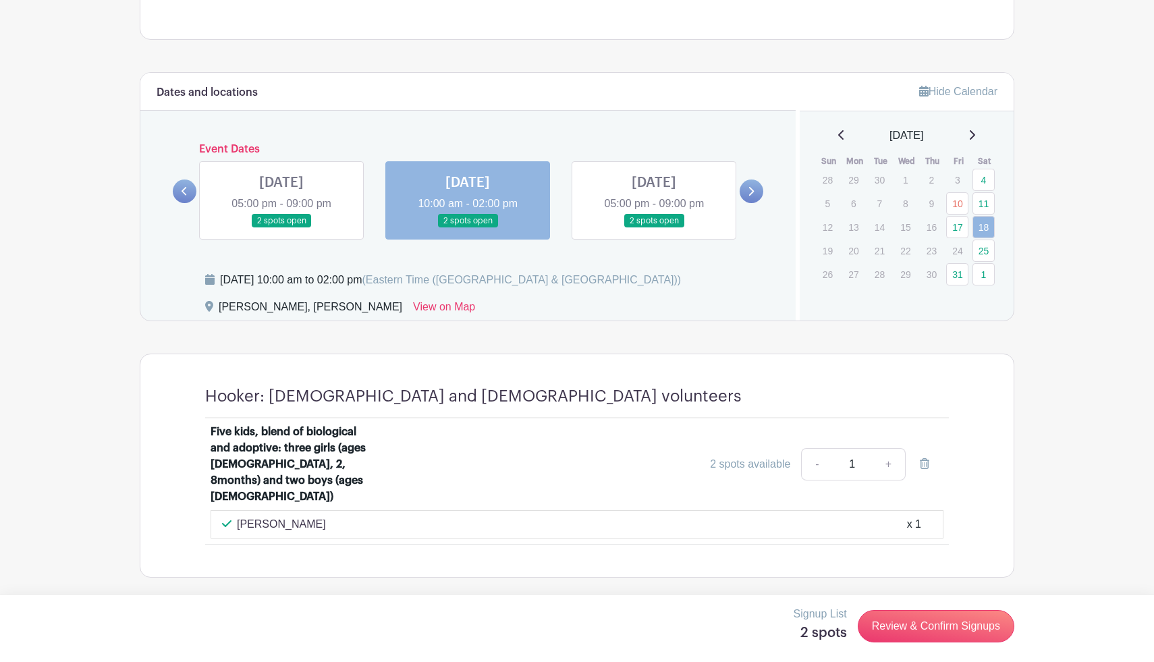
scroll to position [675, 0]
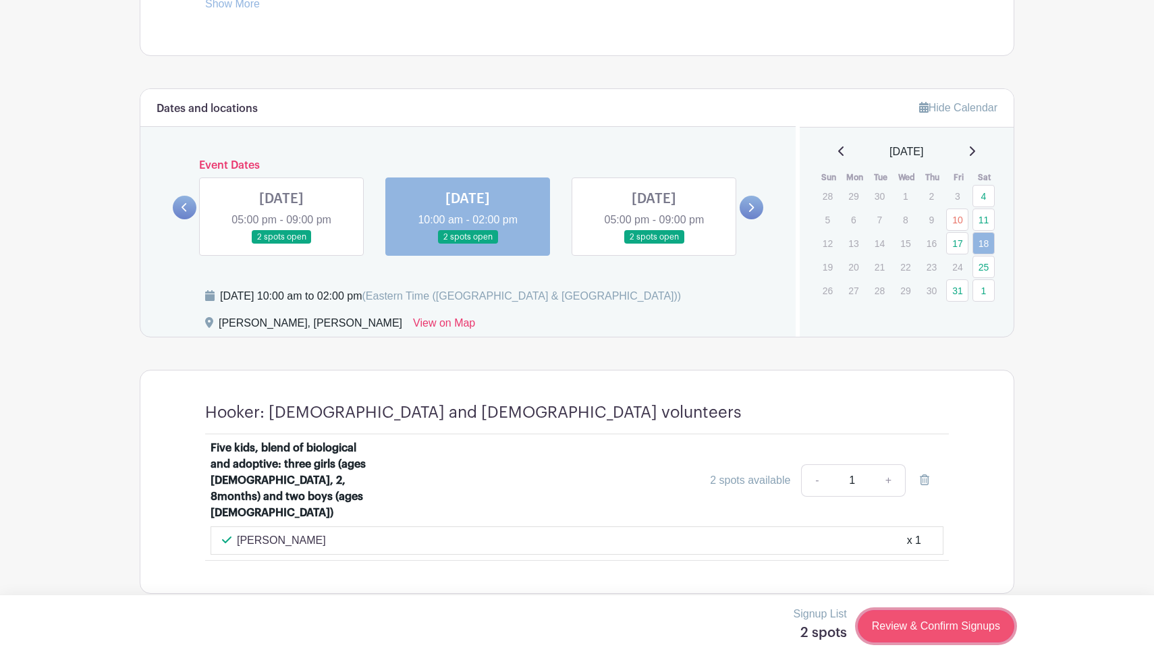
click at [917, 621] on link "Review & Confirm Signups" at bounding box center [936, 626] width 157 height 32
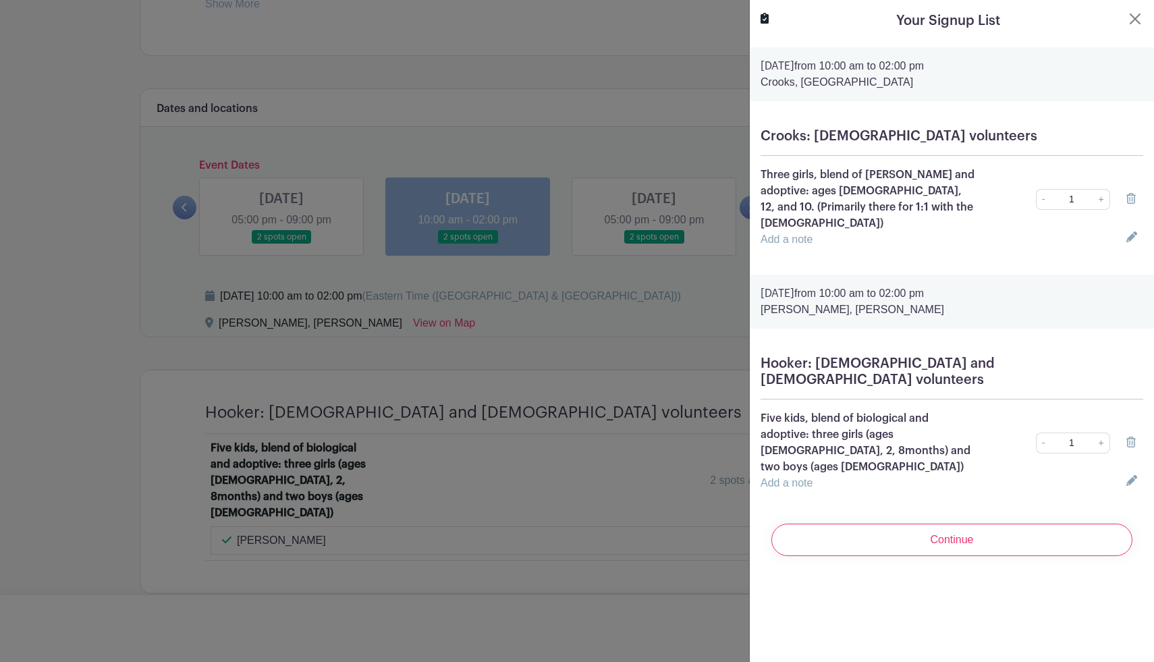
click at [1131, 193] on icon at bounding box center [1130, 198] width 9 height 11
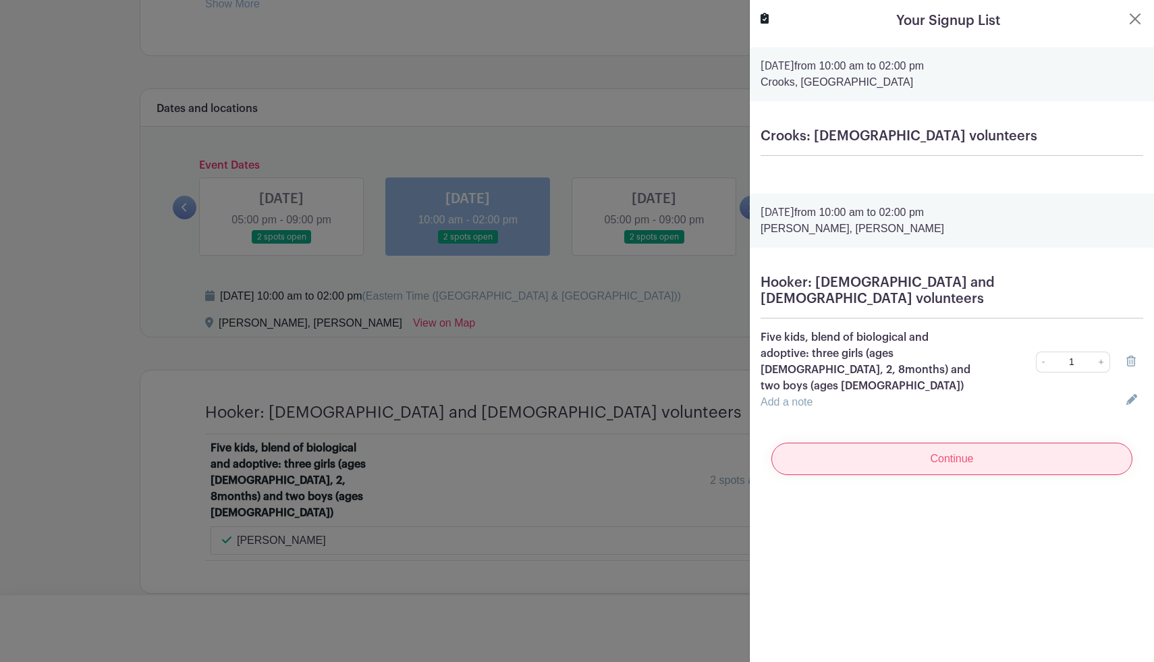
click at [947, 443] on input "Continue" at bounding box center [951, 459] width 361 height 32
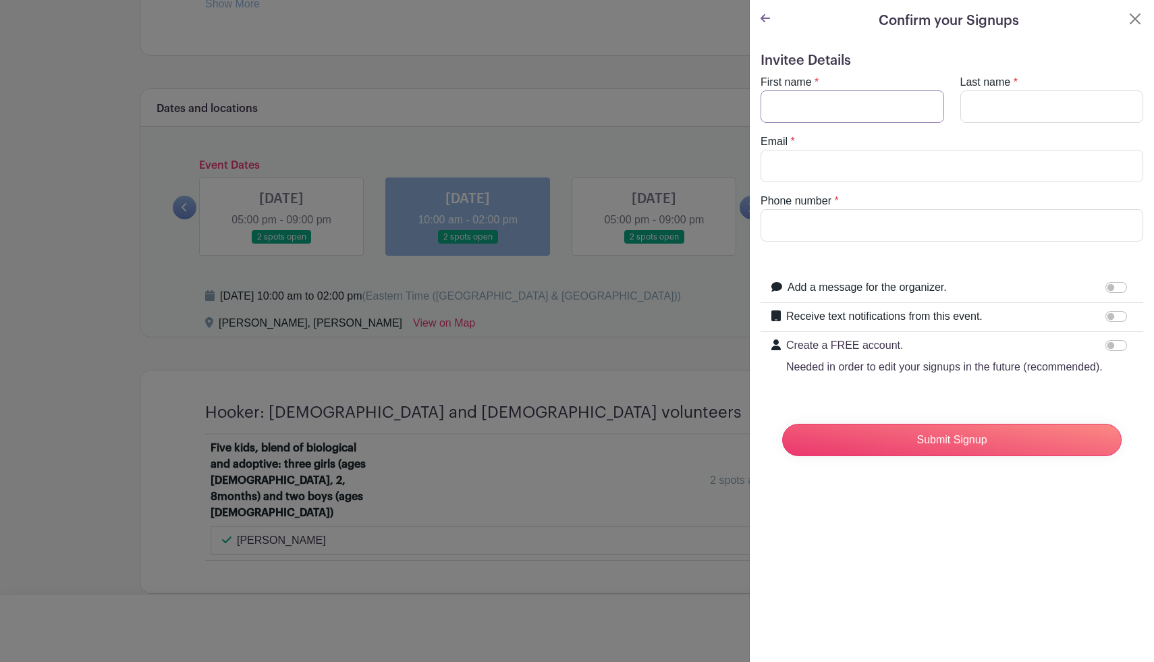
click at [844, 113] on input "First name" at bounding box center [852, 106] width 184 height 32
type input "Becca"
type input "Wise"
type input "[EMAIL_ADDRESS][DOMAIN_NAME]"
type input "8649823320"
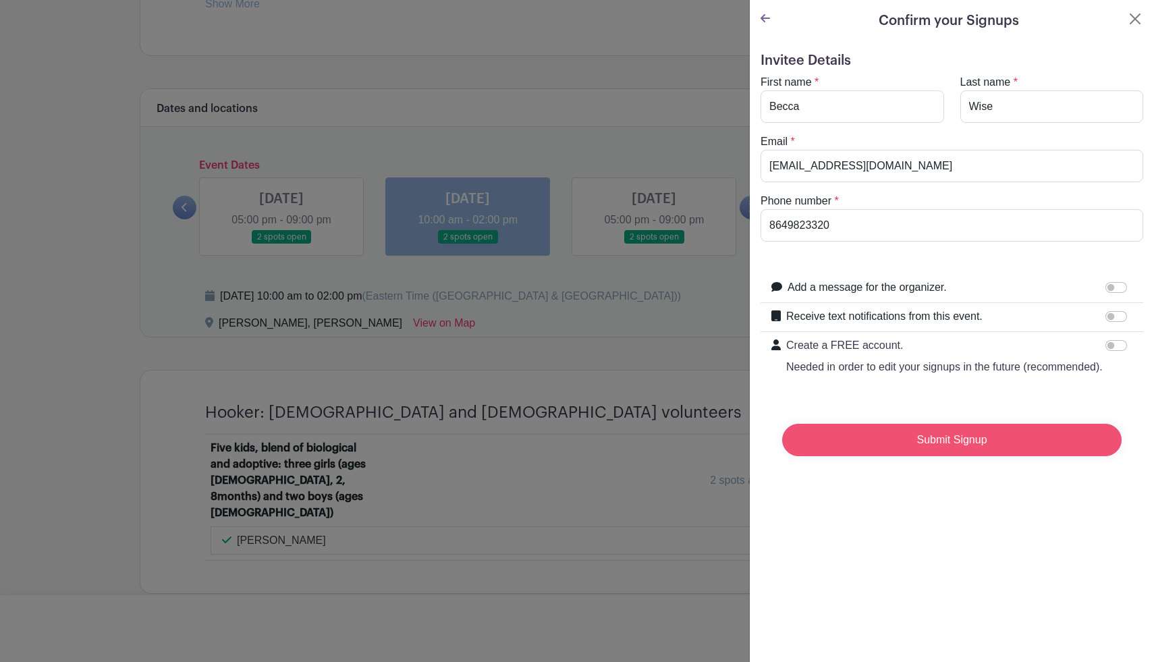
click at [938, 441] on input "Submit Signup" at bounding box center [951, 440] width 339 height 32
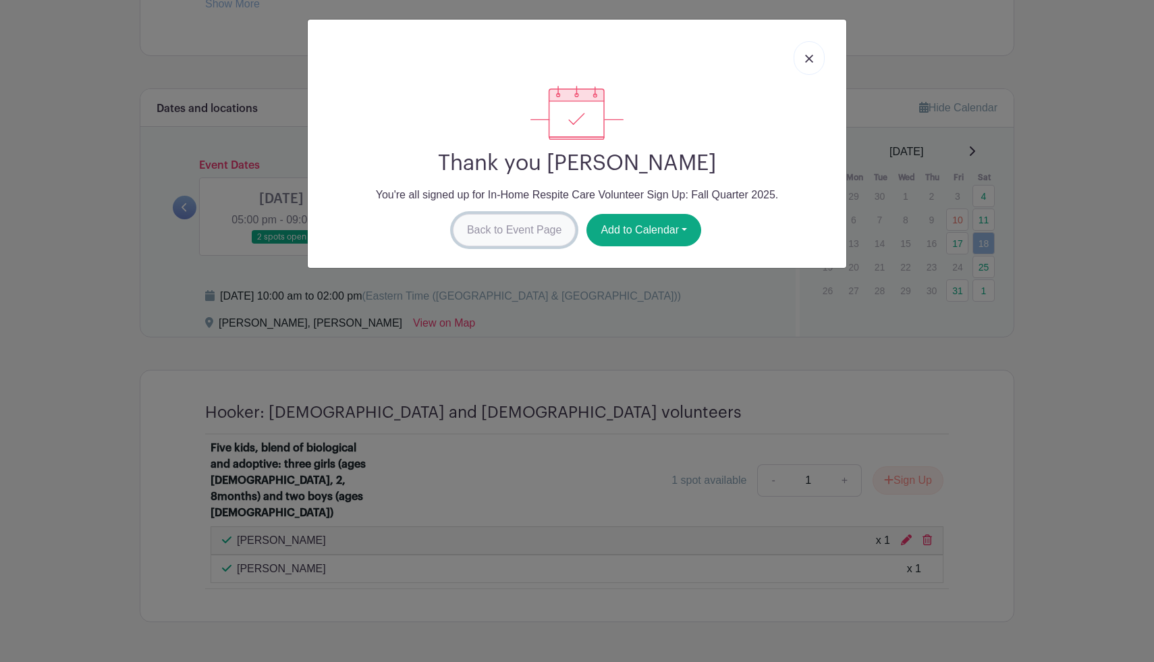
click at [536, 231] on link "Back to Event Page" at bounding box center [514, 230] width 123 height 32
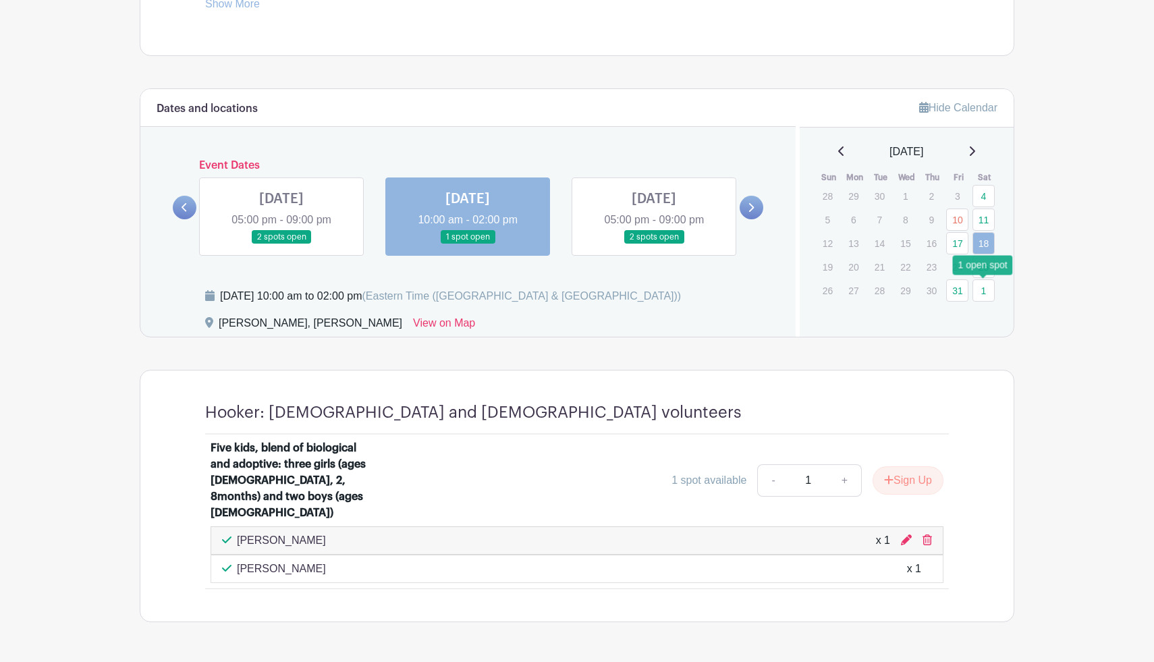
click at [989, 289] on link "1" at bounding box center [983, 290] width 22 height 22
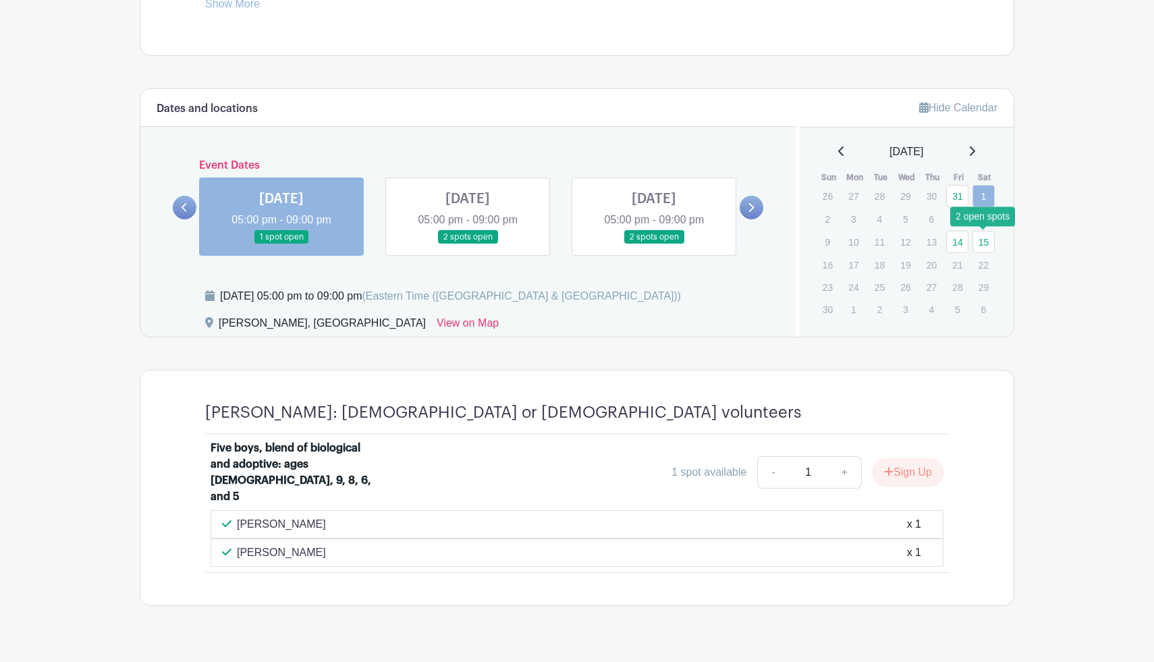
click at [984, 246] on link "15" at bounding box center [983, 242] width 22 height 22
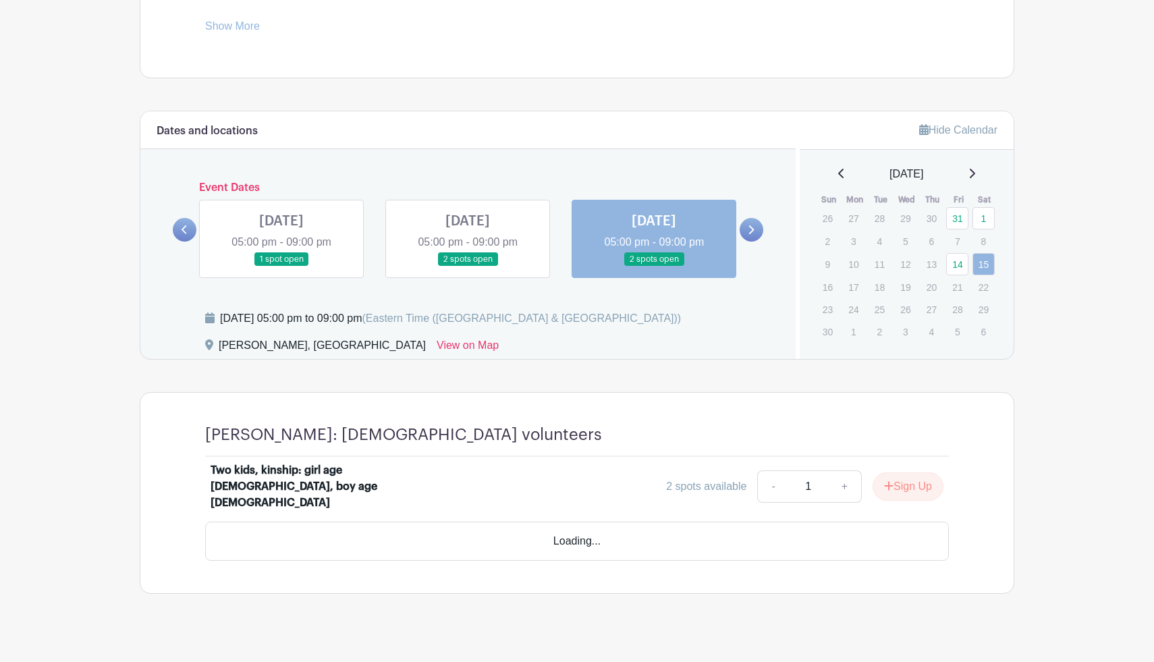
scroll to position [614, 0]
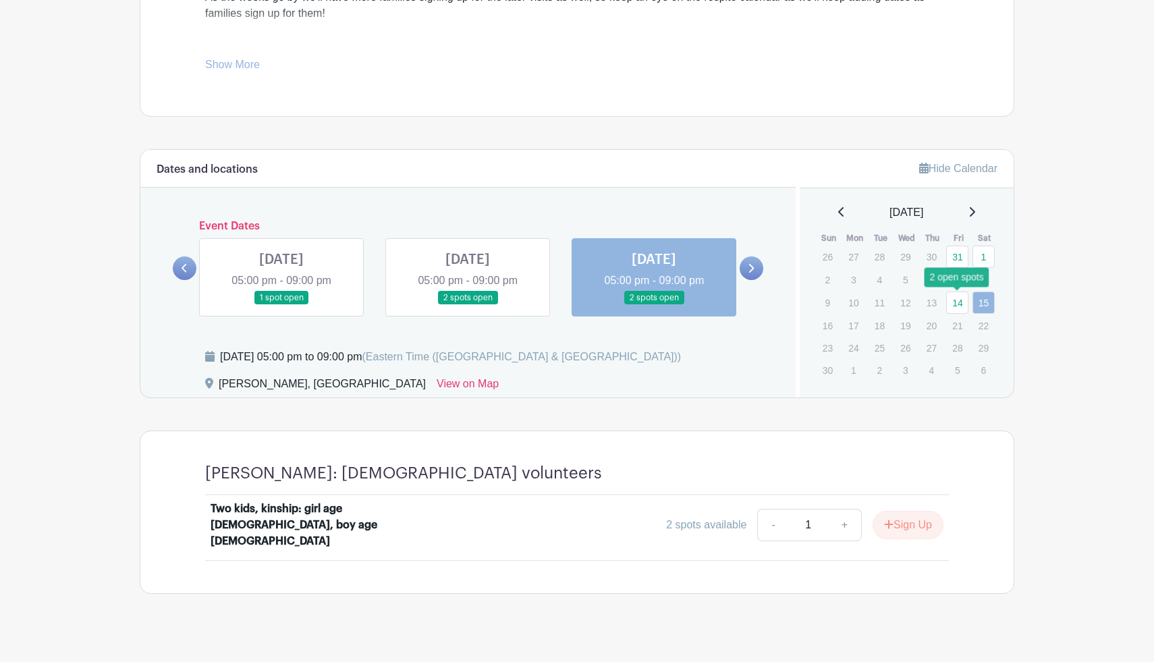
click at [961, 302] on link "14" at bounding box center [957, 302] width 22 height 22
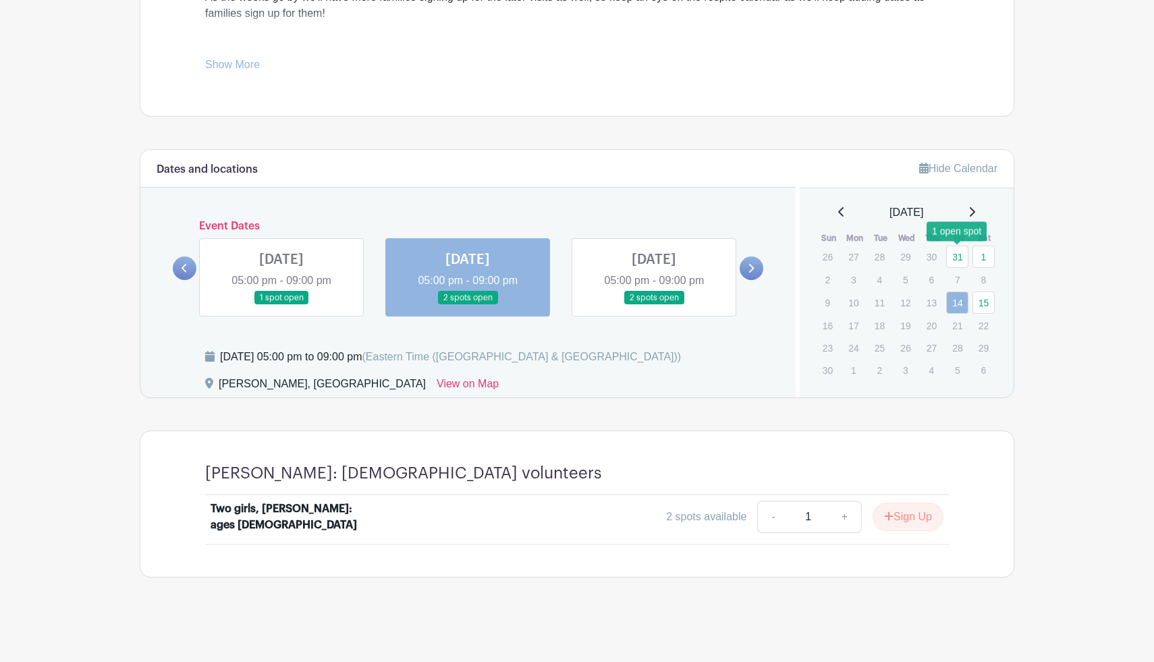
click at [959, 256] on link "31" at bounding box center [957, 257] width 22 height 22
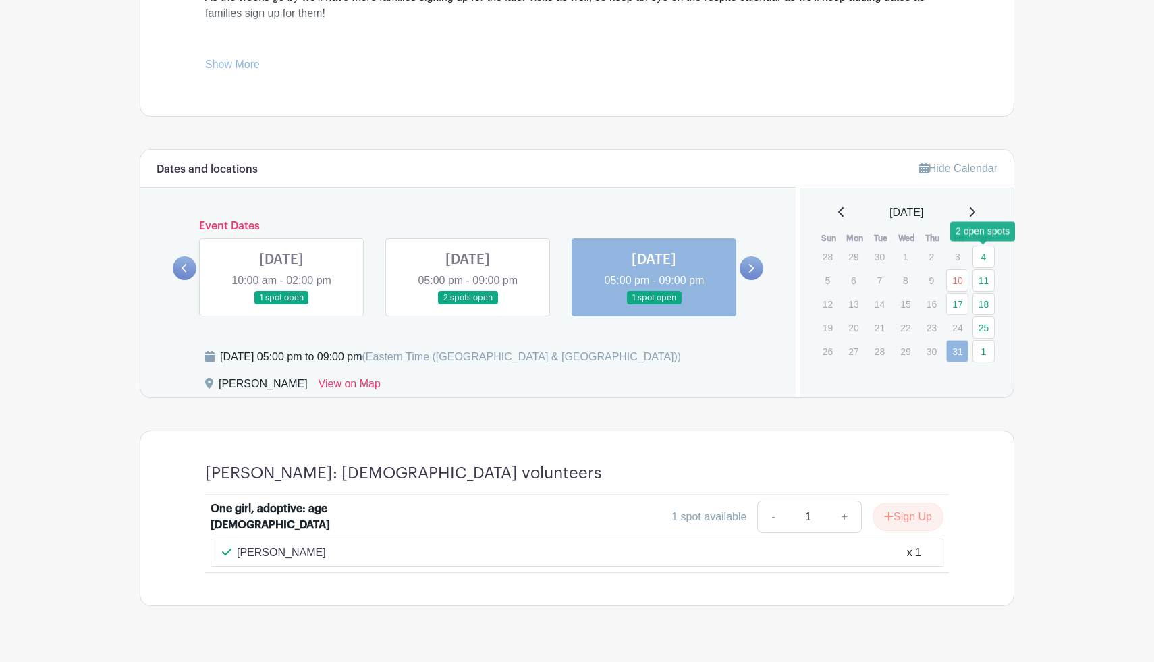
click at [980, 260] on link "4" at bounding box center [983, 257] width 22 height 22
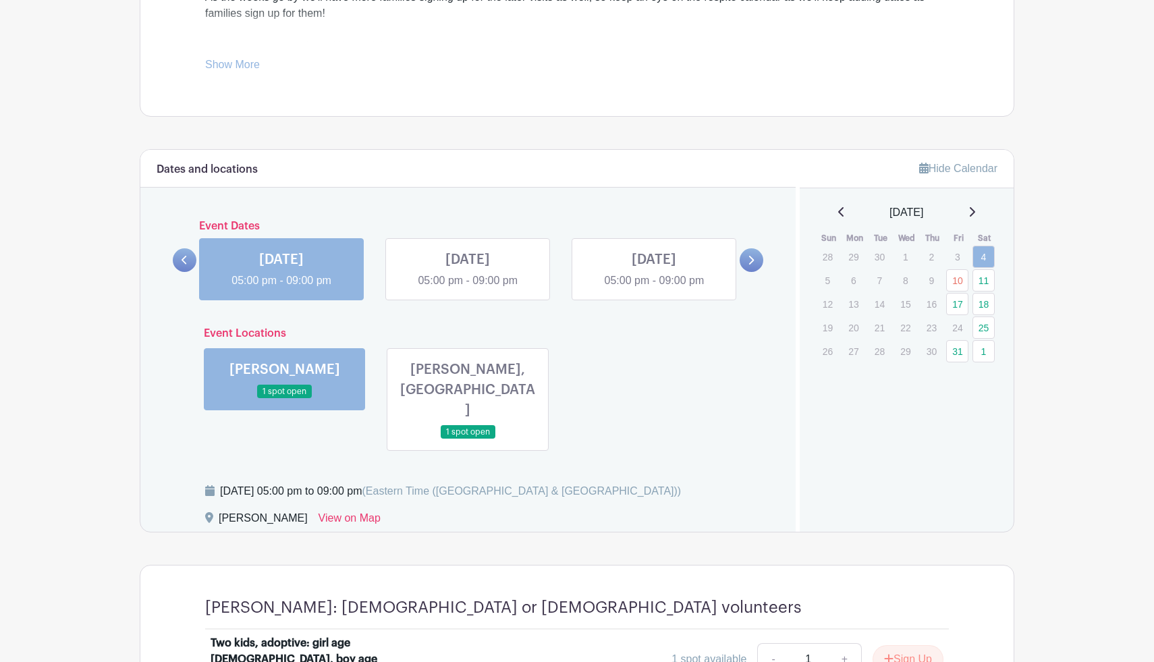
click at [468, 439] on link at bounding box center [468, 439] width 0 height 0
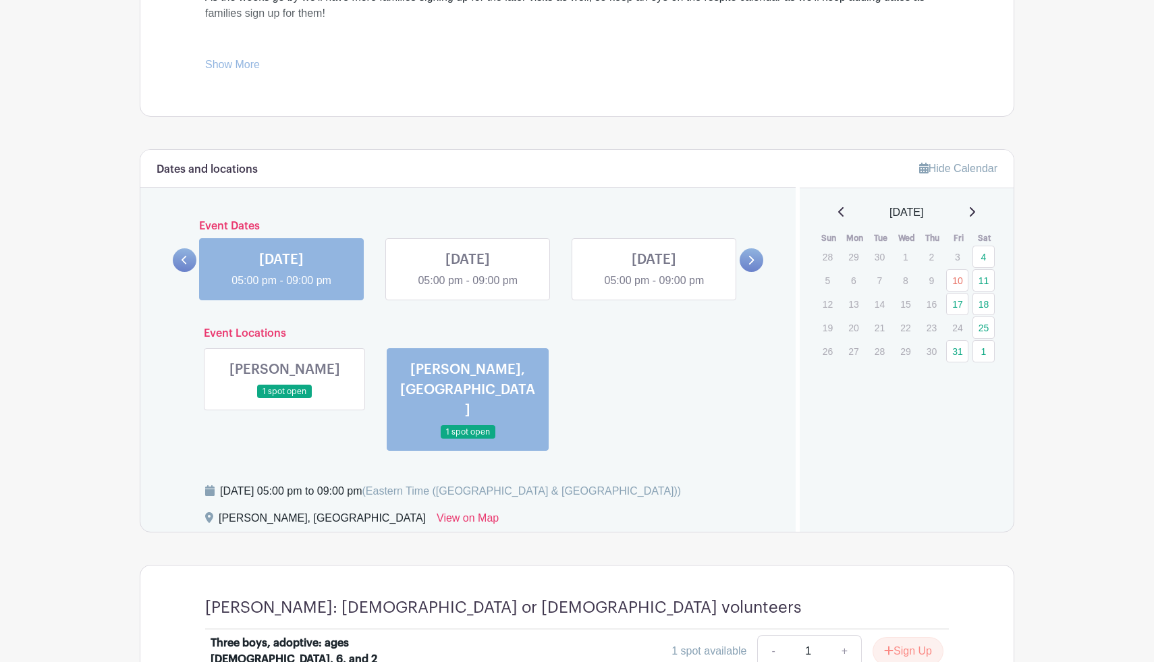
click at [838, 215] on icon at bounding box center [841, 211] width 7 height 11
click at [959, 283] on link "12" at bounding box center [957, 280] width 22 height 22
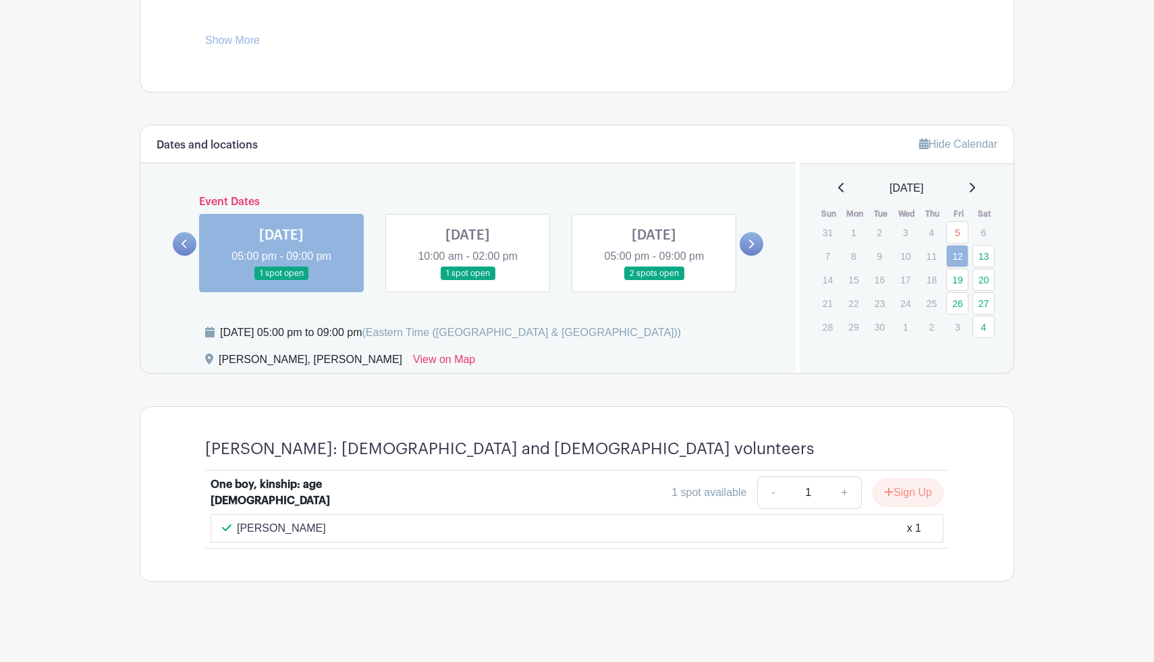
scroll to position [641, 0]
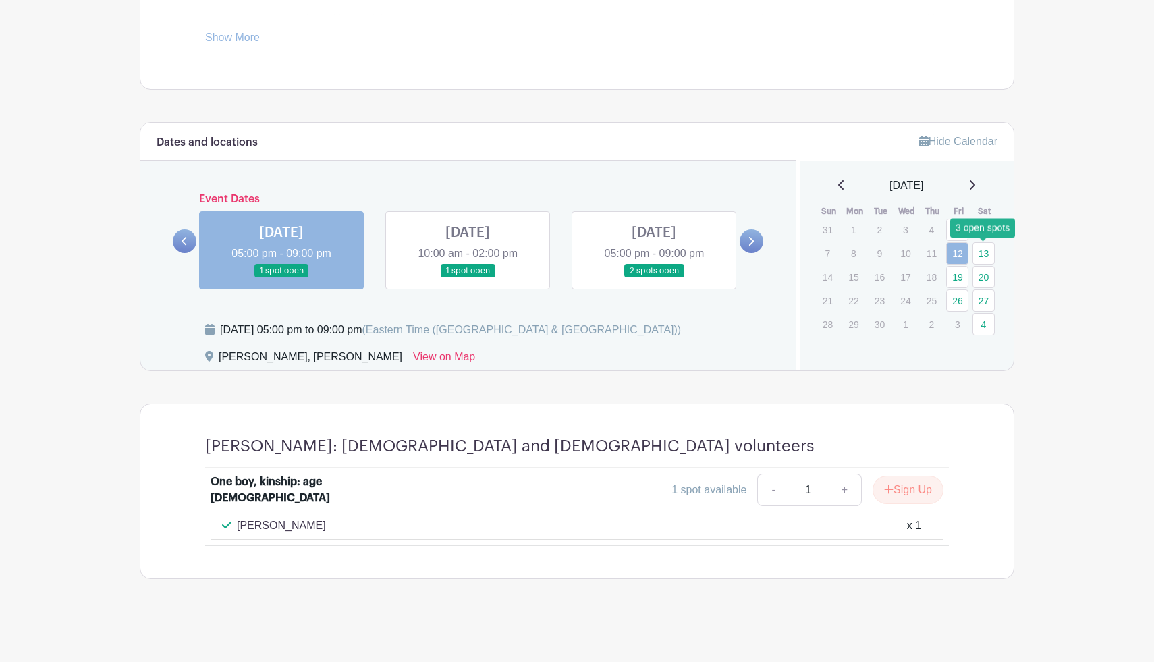
click at [977, 254] on link "13" at bounding box center [983, 253] width 22 height 22
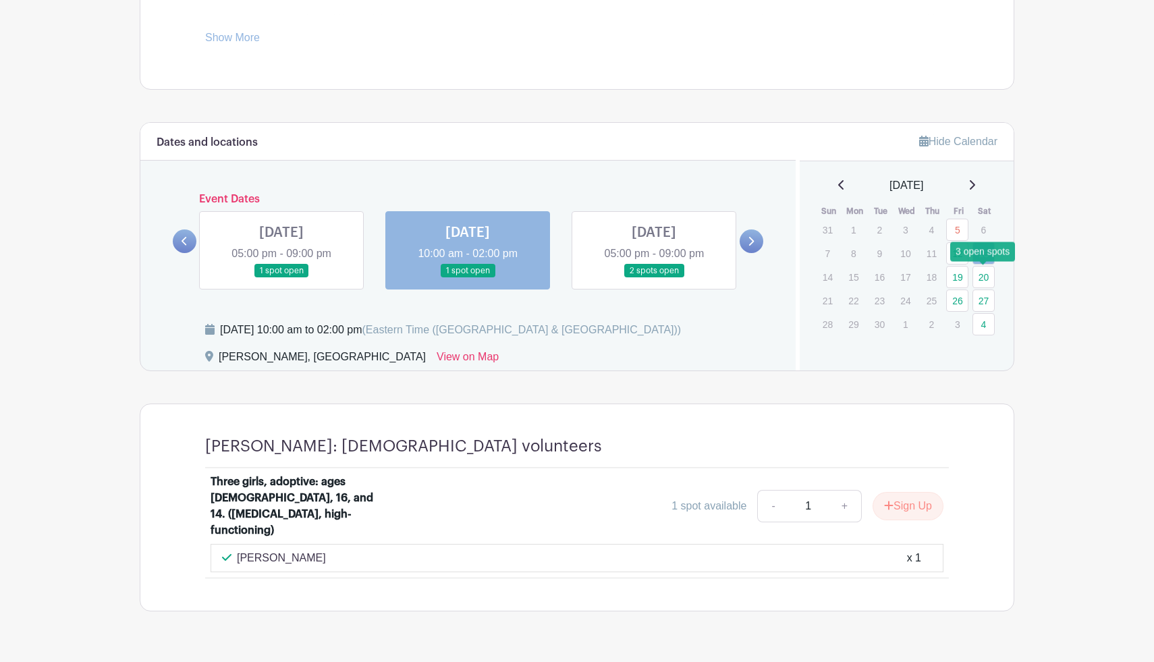
click at [980, 277] on link "20" at bounding box center [983, 277] width 22 height 22
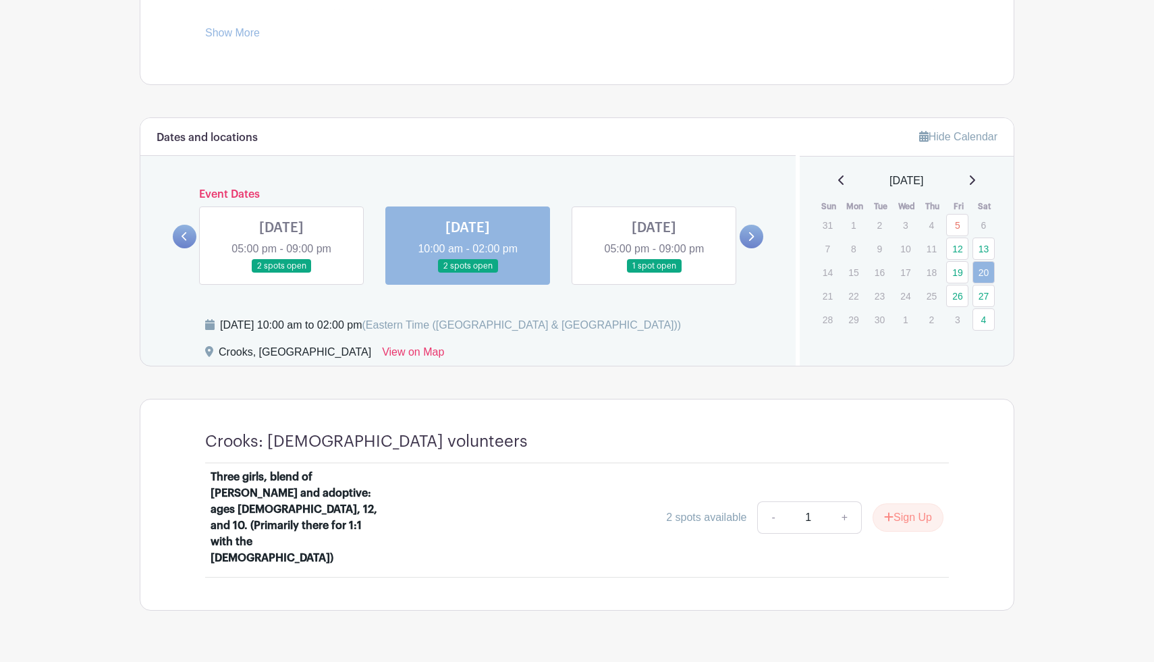
scroll to position [646, 0]
click at [654, 273] on link at bounding box center [654, 273] width 0 height 0
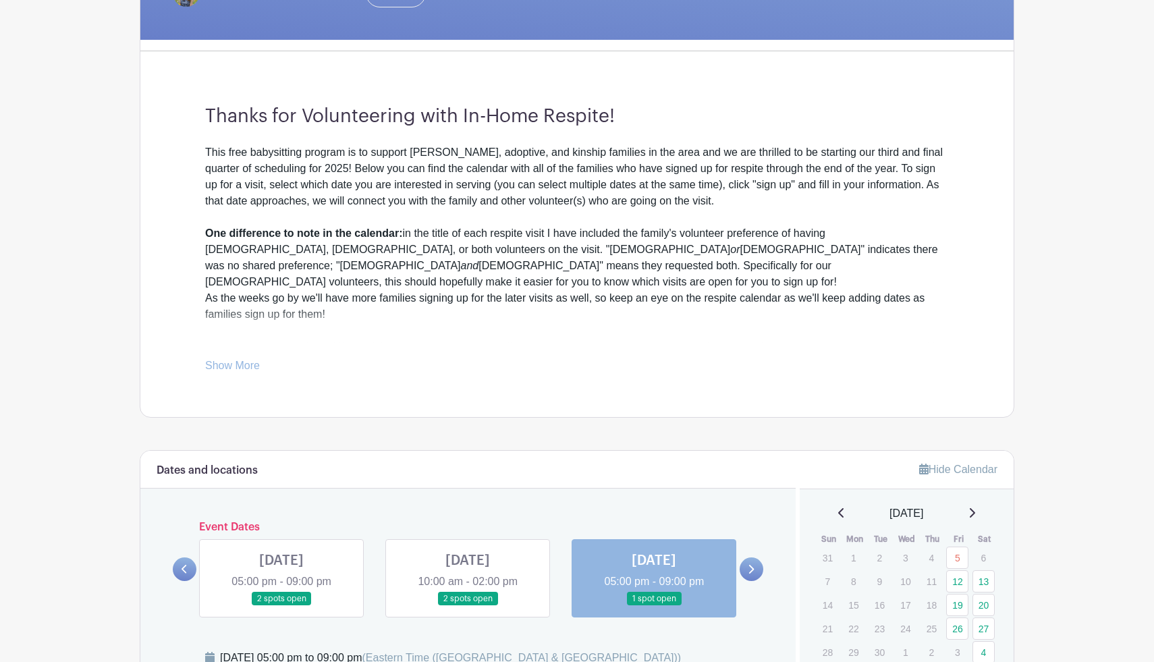
scroll to position [320, 0]
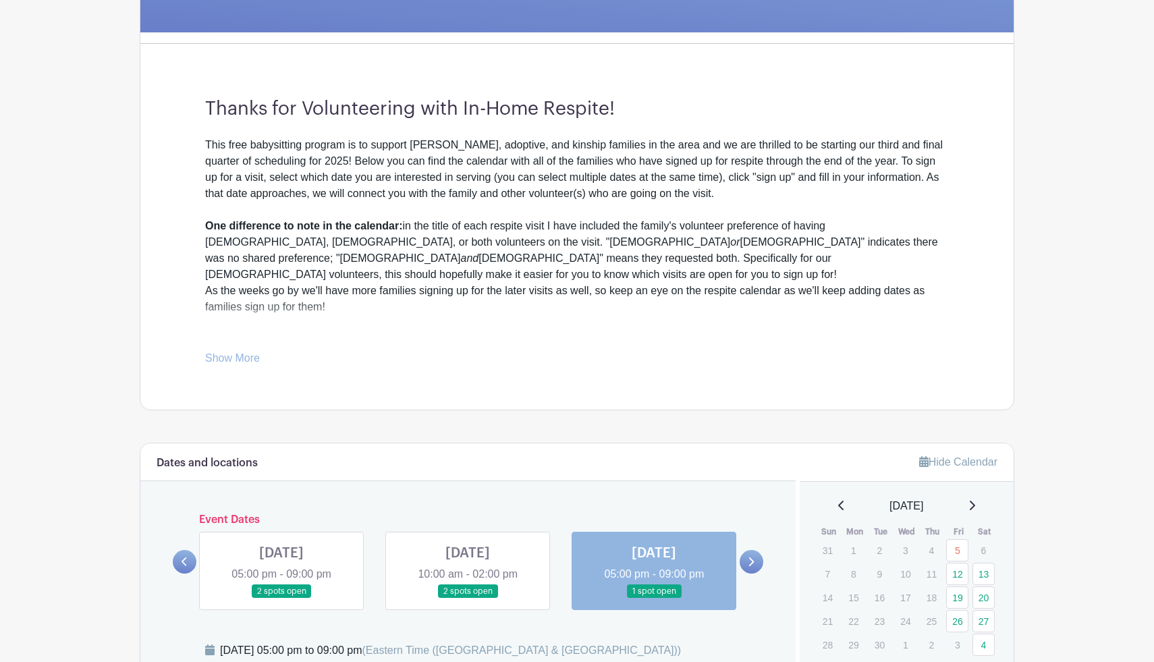
click at [248, 365] on link "Show More" at bounding box center [232, 360] width 55 height 17
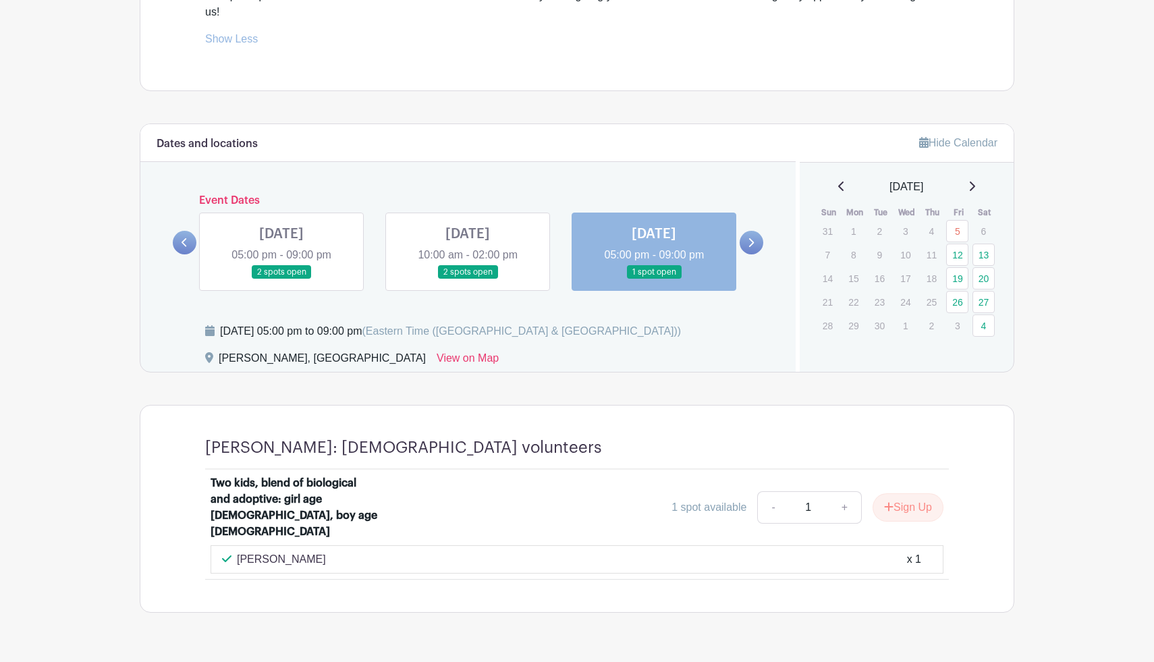
scroll to position [667, 0]
